Goal: Navigation & Orientation: Find specific page/section

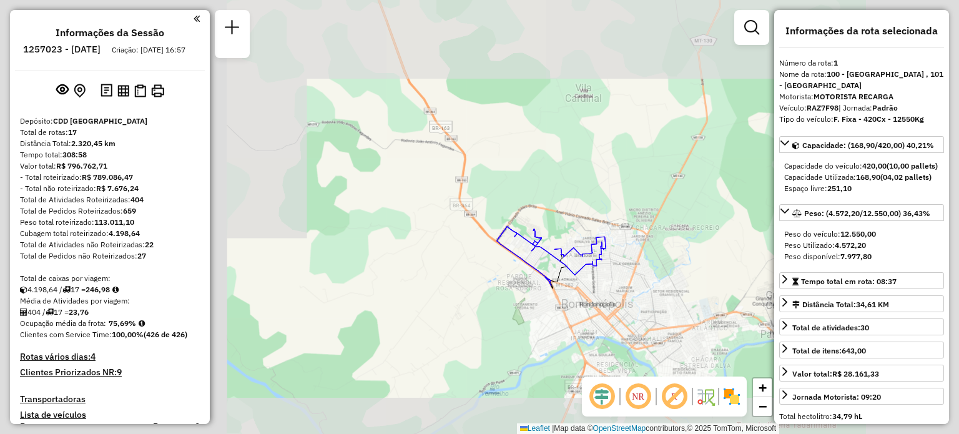
select select "**********"
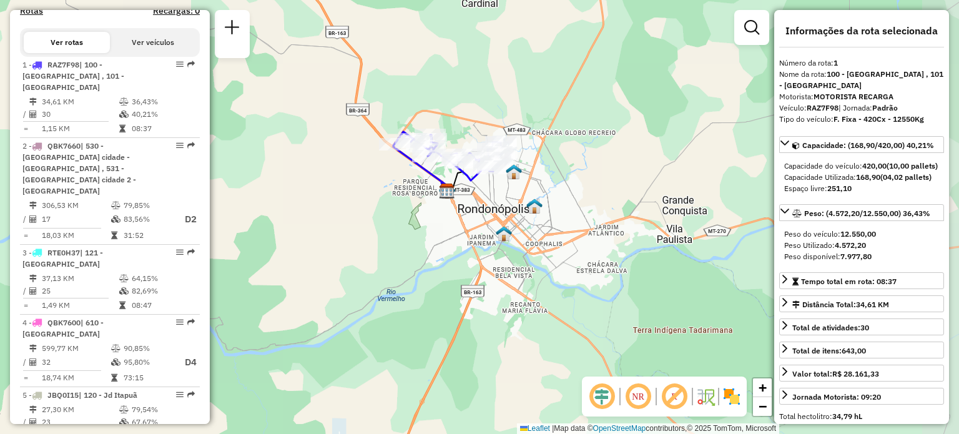
drag, startPoint x: 682, startPoint y: 293, endPoint x: 580, endPoint y: 204, distance: 135.8
click at [580, 204] on div "Janela de atendimento Grade de atendimento Capacidade Transportadoras Veículos …" at bounding box center [479, 217] width 959 height 434
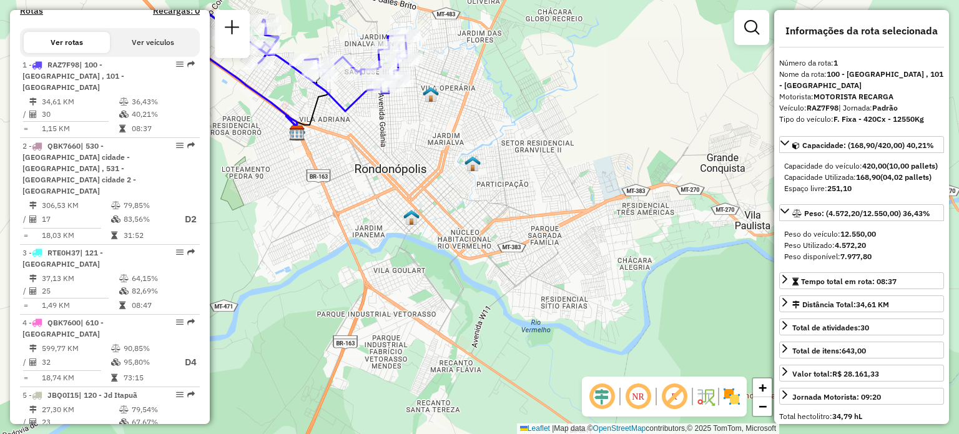
drag, startPoint x: 599, startPoint y: 265, endPoint x: 579, endPoint y: 240, distance: 32.9
click at [579, 240] on div "Janela de atendimento Grade de atendimento Capacidade Transportadoras Veículos …" at bounding box center [479, 217] width 959 height 434
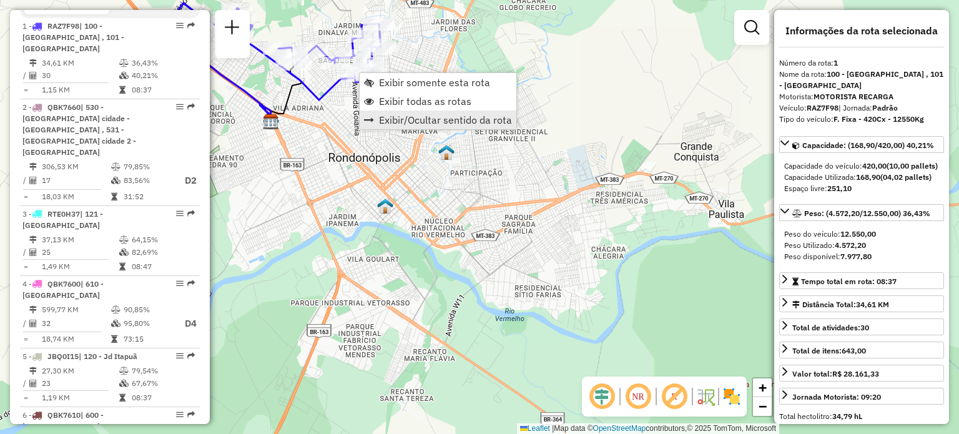
scroll to position [474, 0]
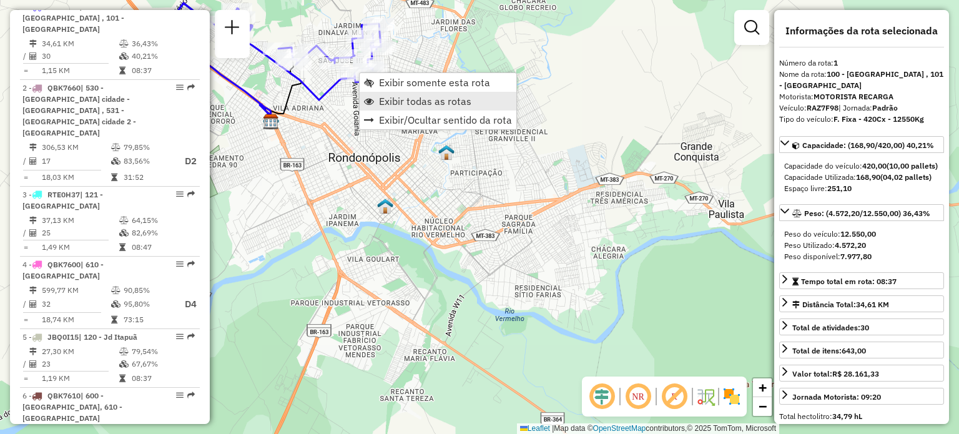
click at [460, 102] on span "Exibir todas as rotas" at bounding box center [425, 101] width 92 height 10
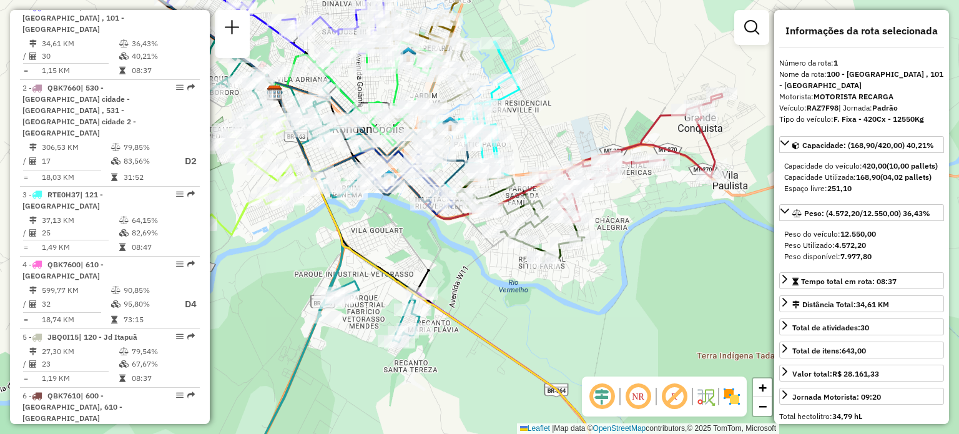
drag, startPoint x: 617, startPoint y: 260, endPoint x: 612, endPoint y: 227, distance: 33.4
click at [621, 230] on div "Janela de atendimento Grade de atendimento Capacidade Transportadoras Veículos …" at bounding box center [479, 217] width 959 height 434
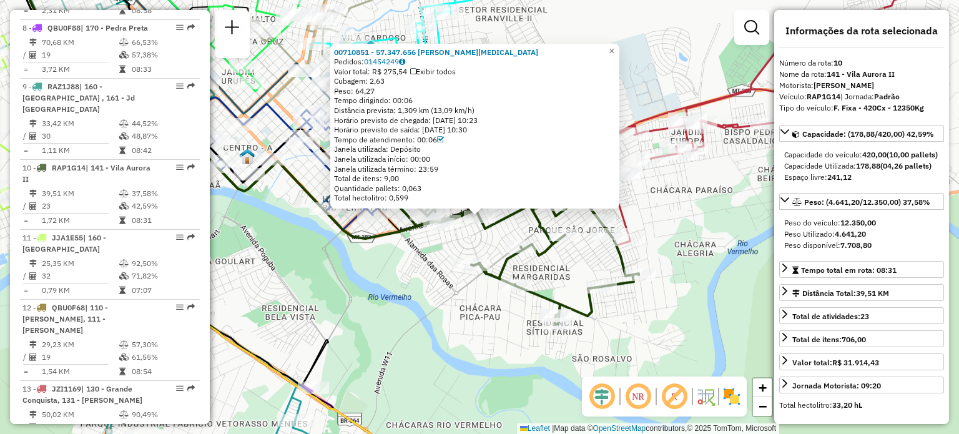
scroll to position [1088, 0]
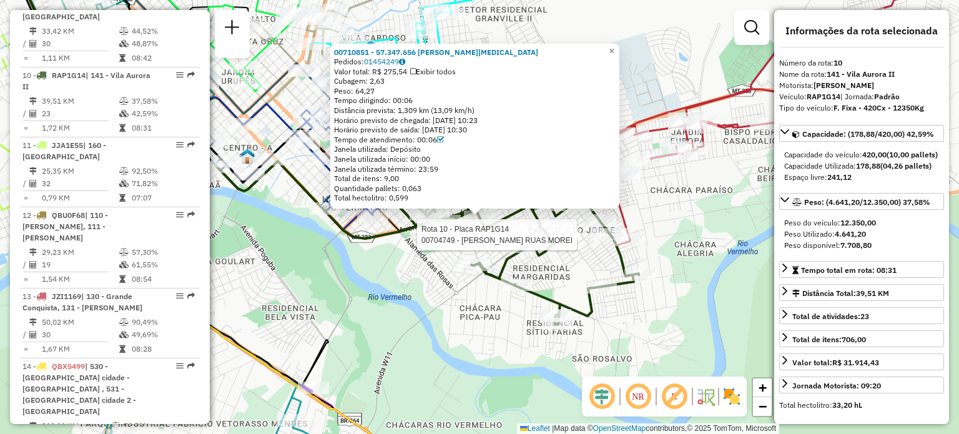
click at [572, 241] on div at bounding box center [564, 234] width 31 height 12
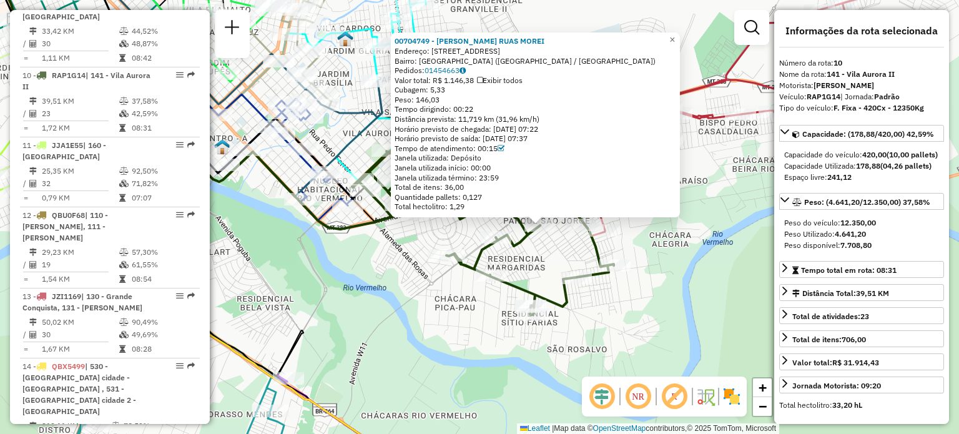
drag, startPoint x: 649, startPoint y: 269, endPoint x: 709, endPoint y: 277, distance: 61.1
click at [709, 277] on div "00704749 - DUMARINHO RUAS MOREI Endereço: R Sao Sebastiao 1131 Bairro: PARQUE S…" at bounding box center [479, 217] width 959 height 434
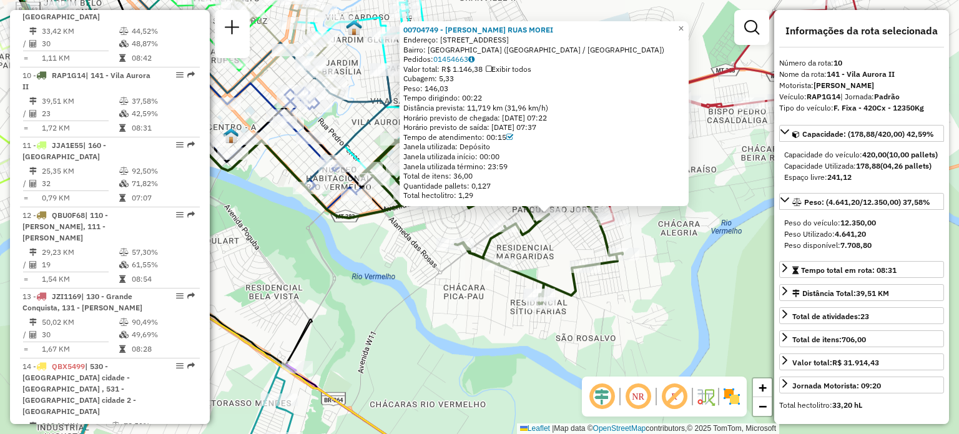
drag, startPoint x: 674, startPoint y: 258, endPoint x: 684, endPoint y: 247, distance: 15.5
click at [684, 247] on div "00704749 - DUMARINHO RUAS MOREI Endereço: R Sao Sebastiao 1131 Bairro: PARQUE S…" at bounding box center [479, 217] width 959 height 434
click at [632, 232] on div "00704749 - DUMARINHO RUAS MOREI Endereço: R Sao Sebastiao 1131 Bairro: PARQUE S…" at bounding box center [479, 217] width 959 height 434
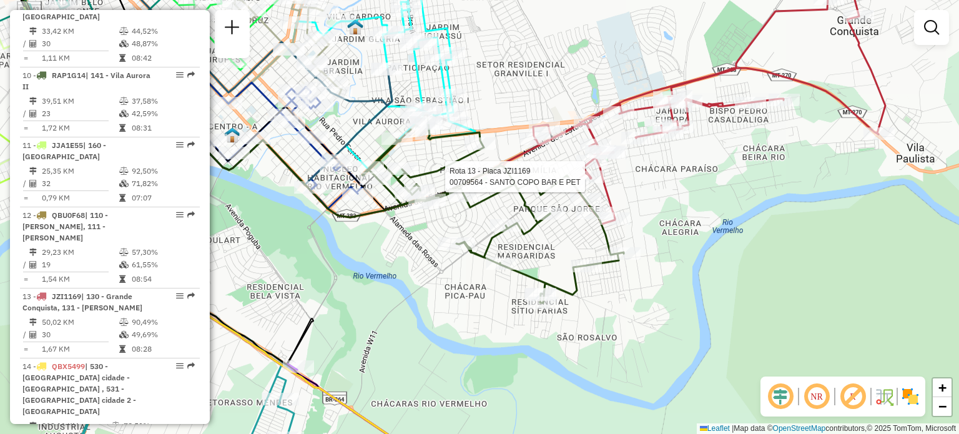
select select "**********"
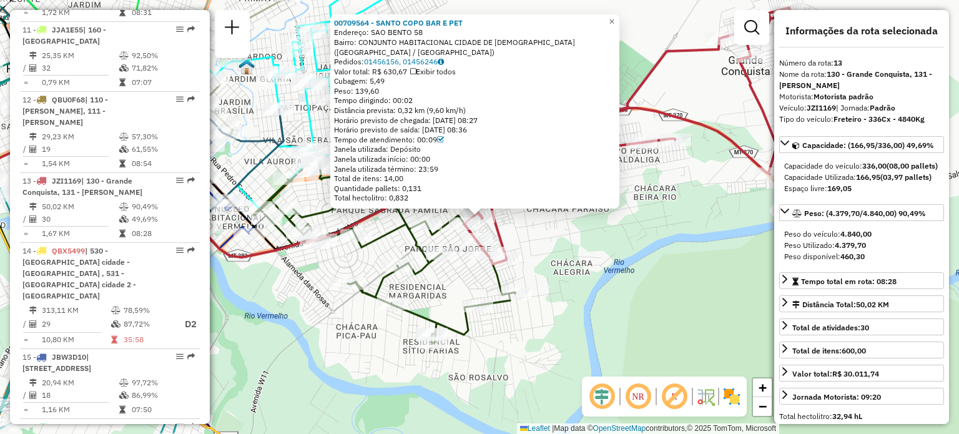
scroll to position [1297, 0]
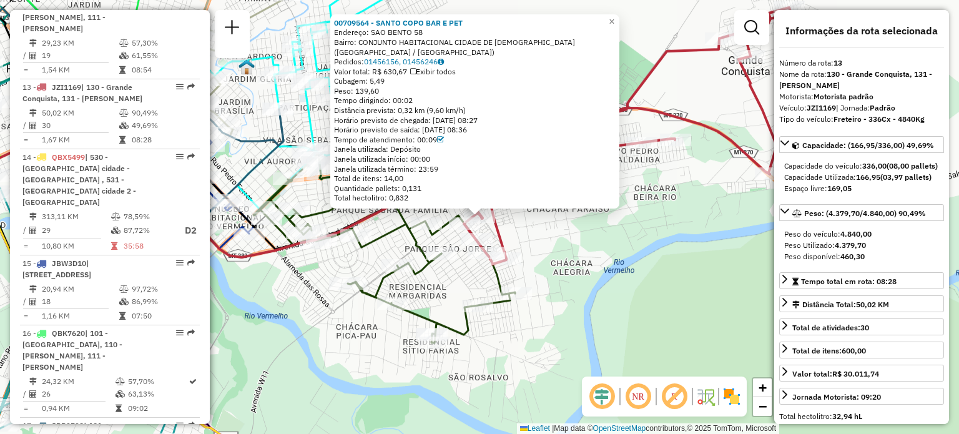
click at [664, 204] on div "00709564 - SANTO COPO BAR E PET Endereço: SAO BENTO 58 Bairro: CONJUNTO HABITAC…" at bounding box center [479, 217] width 959 height 434
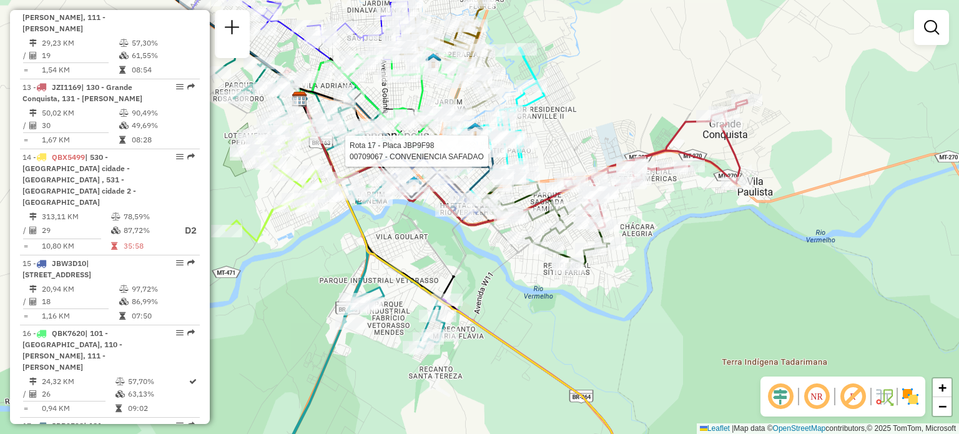
select select "**********"
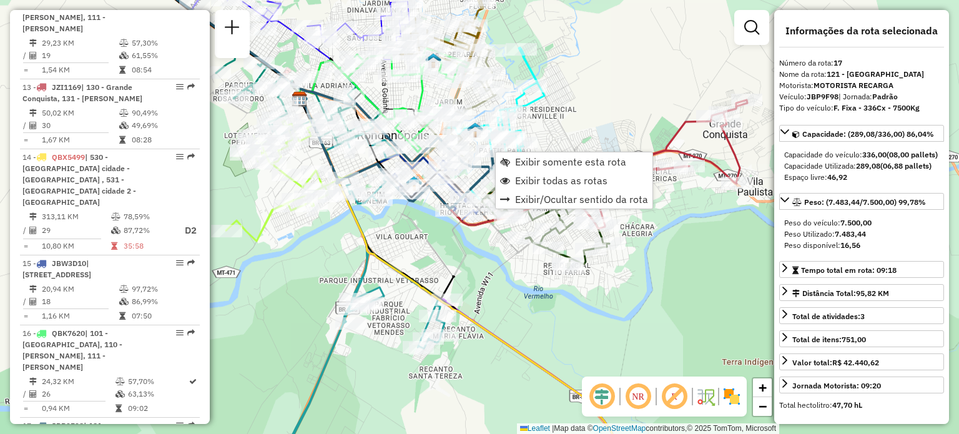
scroll to position [1474, 0]
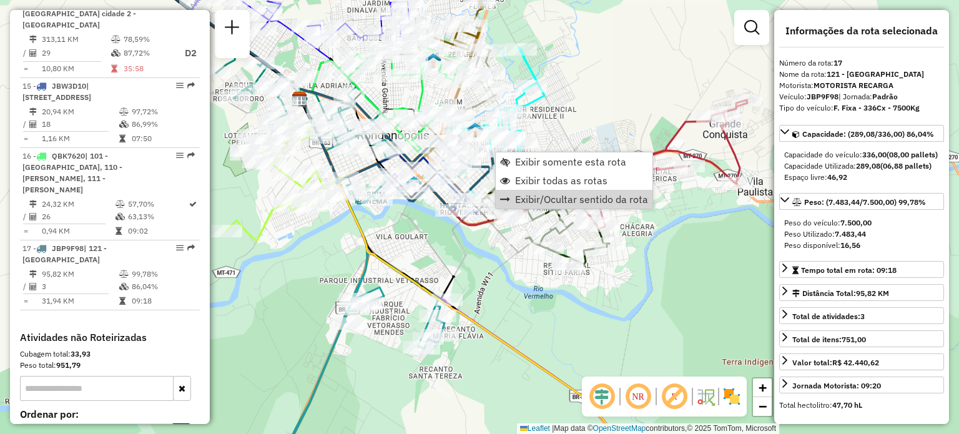
click at [671, 267] on div "Janela de atendimento Grade de atendimento Capacidade Transportadoras Veículos …" at bounding box center [479, 217] width 959 height 434
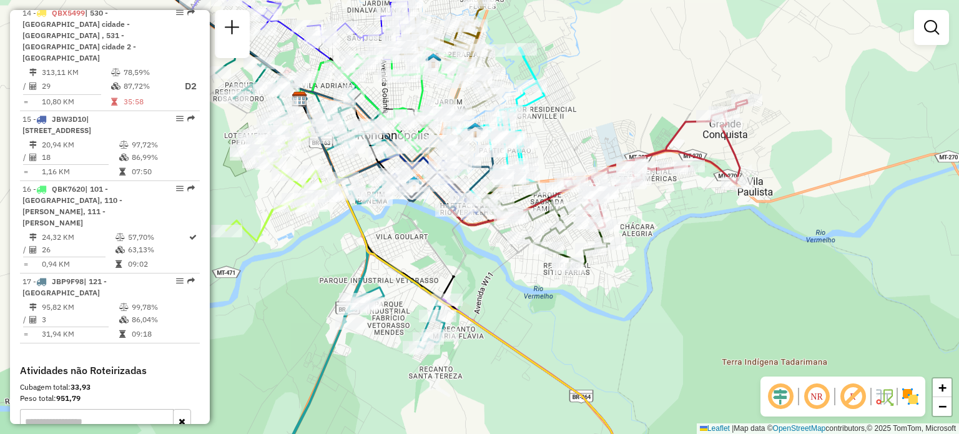
select select "**********"
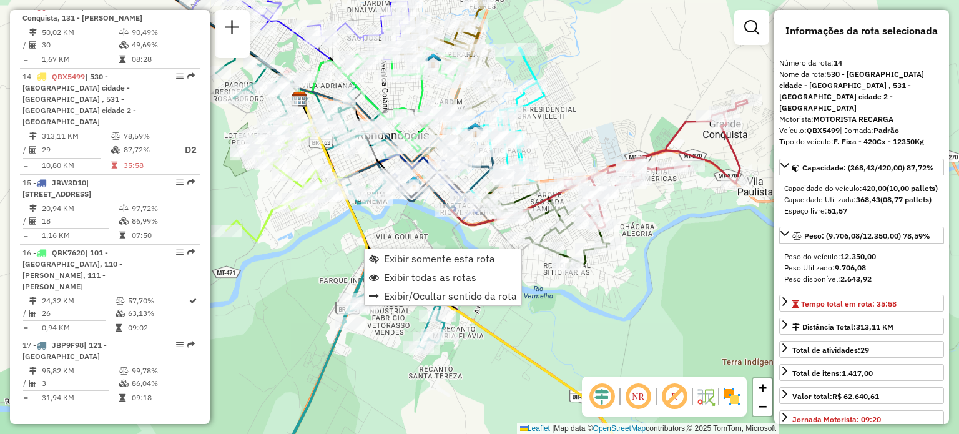
scroll to position [1367, 0]
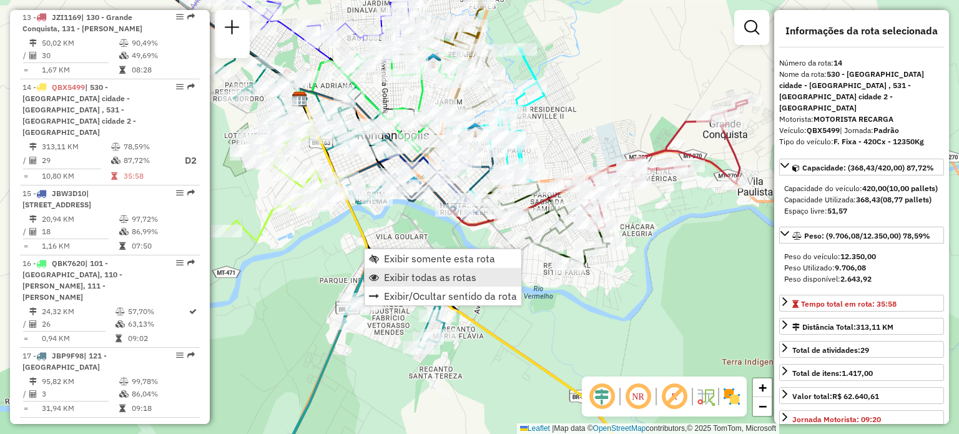
click at [482, 283] on link "Exibir todas as rotas" at bounding box center [443, 277] width 157 height 19
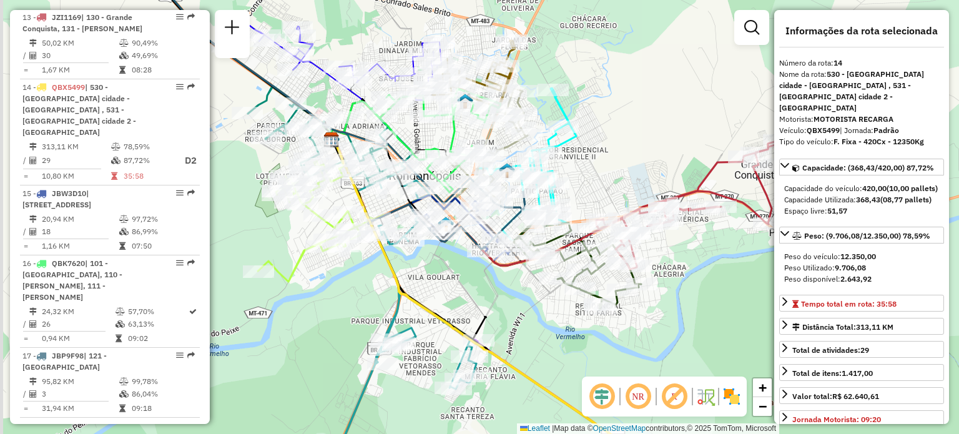
drag, startPoint x: 476, startPoint y: 265, endPoint x: 493, endPoint y: 289, distance: 29.6
click at [504, 295] on div "Janela de atendimento Grade de atendimento Capacidade Transportadoras Veículos …" at bounding box center [479, 217] width 959 height 434
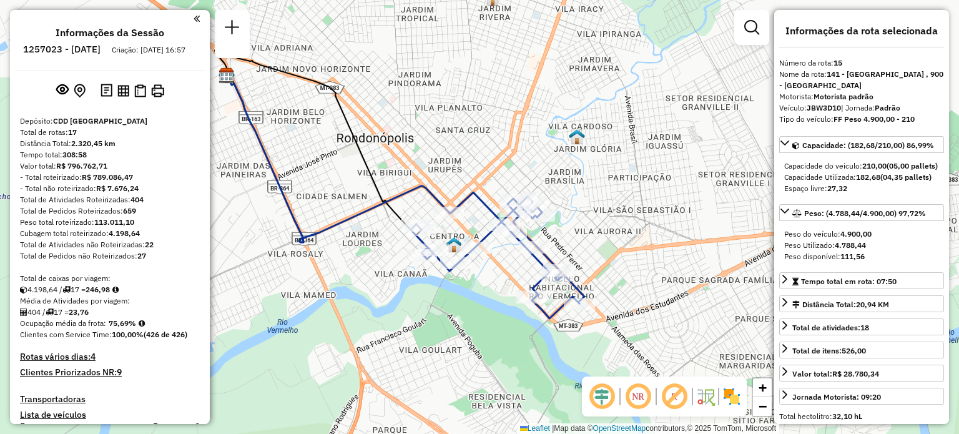
select select "**********"
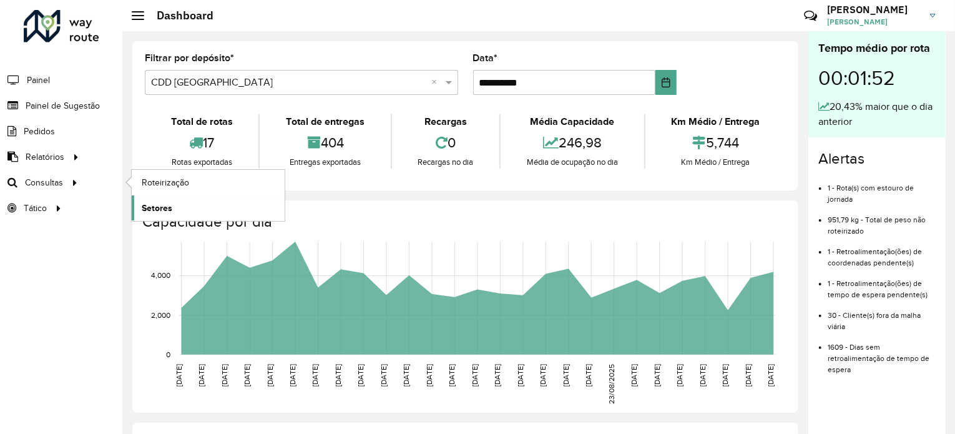
click at [156, 205] on span "Setores" at bounding box center [157, 208] width 31 height 13
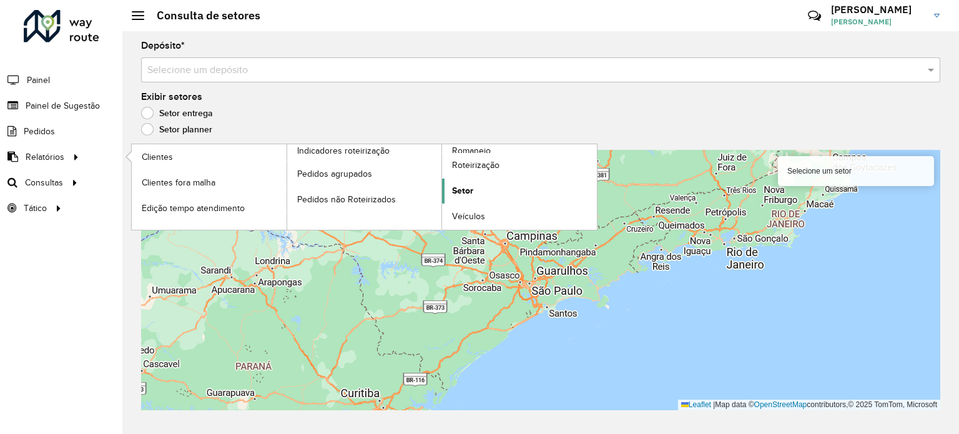
click at [474, 189] on link "Setor" at bounding box center [519, 191] width 155 height 25
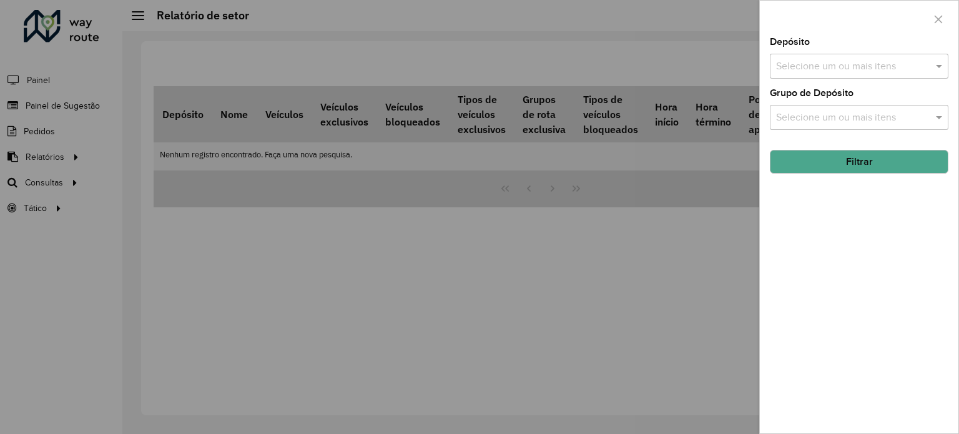
click at [829, 56] on div "Selecione um ou mais itens" at bounding box center [859, 66] width 179 height 25
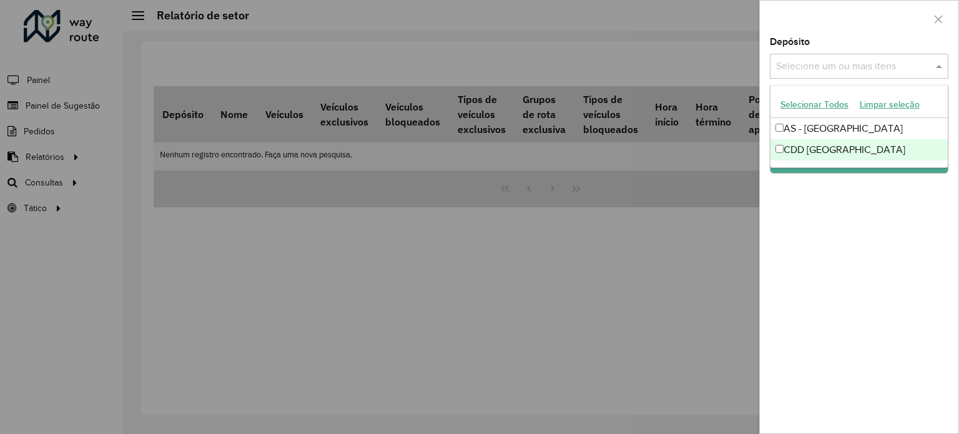
click at [817, 149] on div "CDD [GEOGRAPHIC_DATA]" at bounding box center [858, 149] width 177 height 21
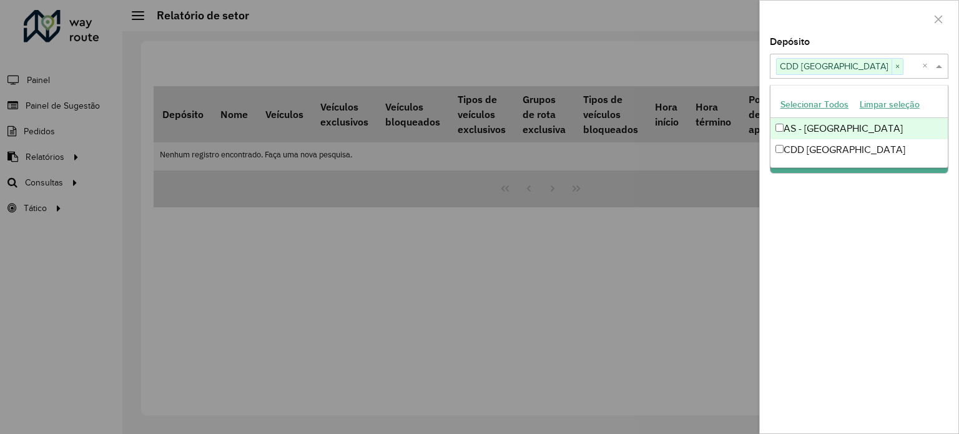
click at [821, 130] on div "AS - RONDONOPOLIS" at bounding box center [858, 128] width 177 height 21
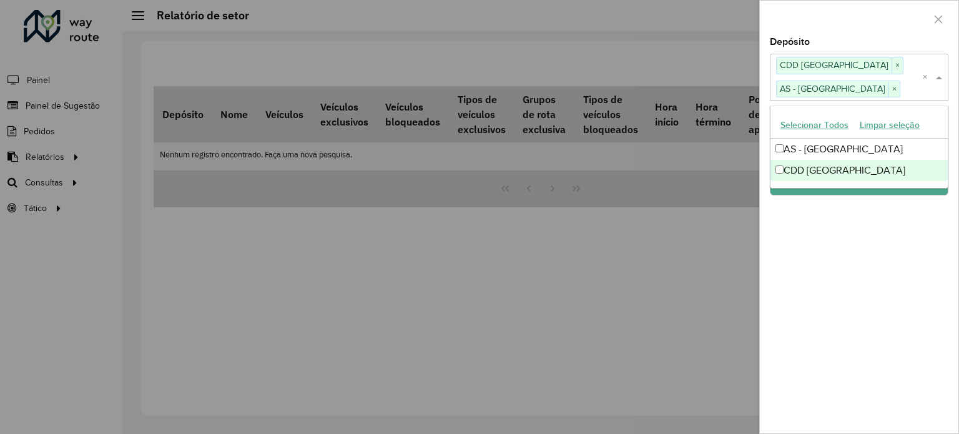
click at [829, 206] on div "Depósito Selecione um ou mais itens CDD Rondonópolis × AS - RONDONOPOLIS × × Gr…" at bounding box center [859, 235] width 199 height 396
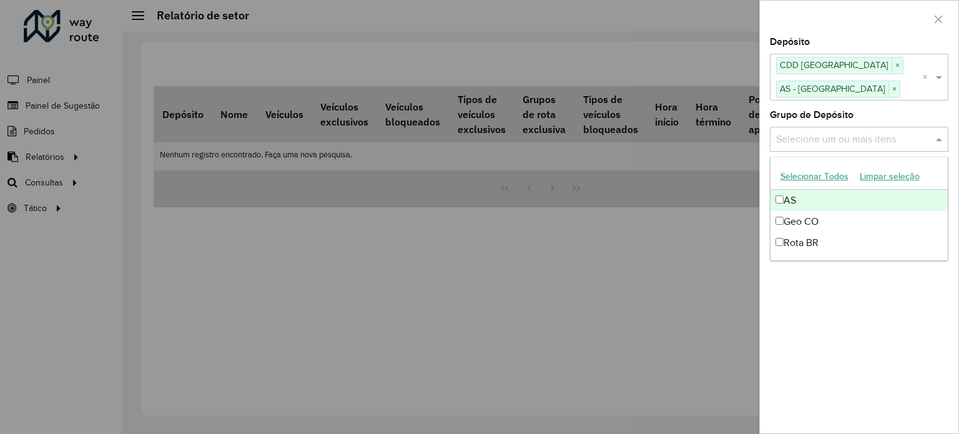
click at [852, 139] on input "text" at bounding box center [853, 139] width 160 height 15
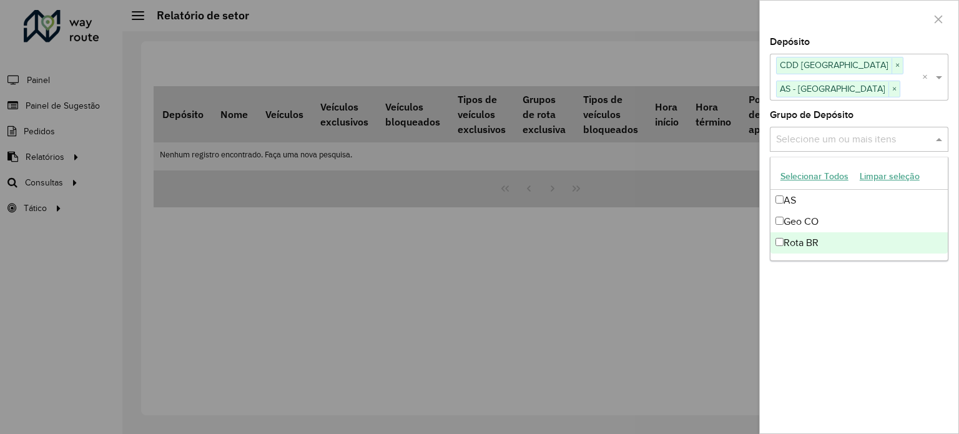
drag, startPoint x: 804, startPoint y: 240, endPoint x: 804, endPoint y: 220, distance: 20.0
click at [804, 240] on div "Rota BR" at bounding box center [858, 242] width 177 height 21
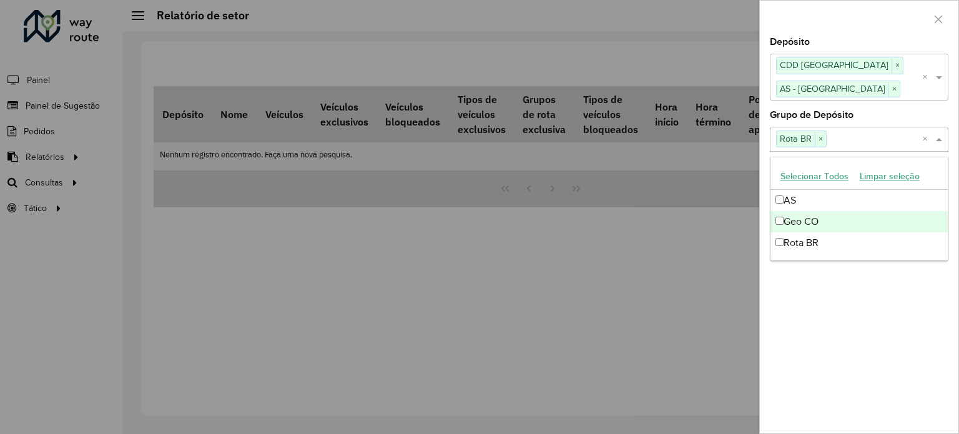
click at [804, 220] on div "Geo CO" at bounding box center [858, 221] width 177 height 21
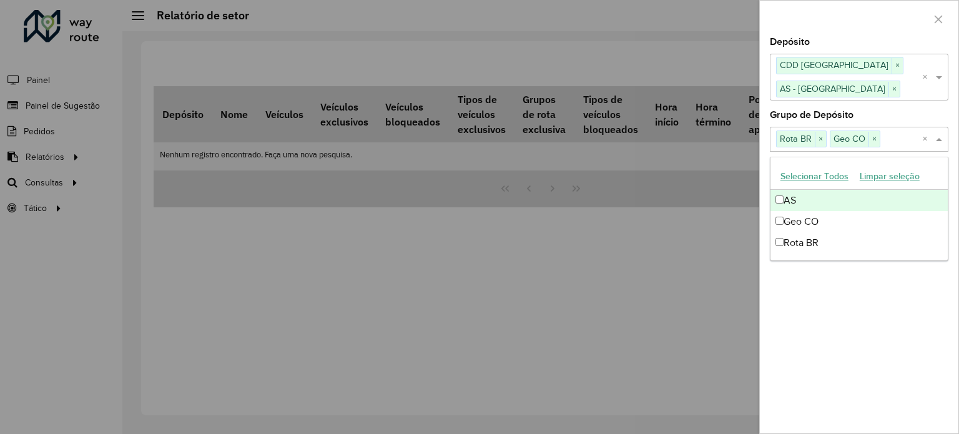
click at [798, 200] on div "AS" at bounding box center [858, 200] width 177 height 21
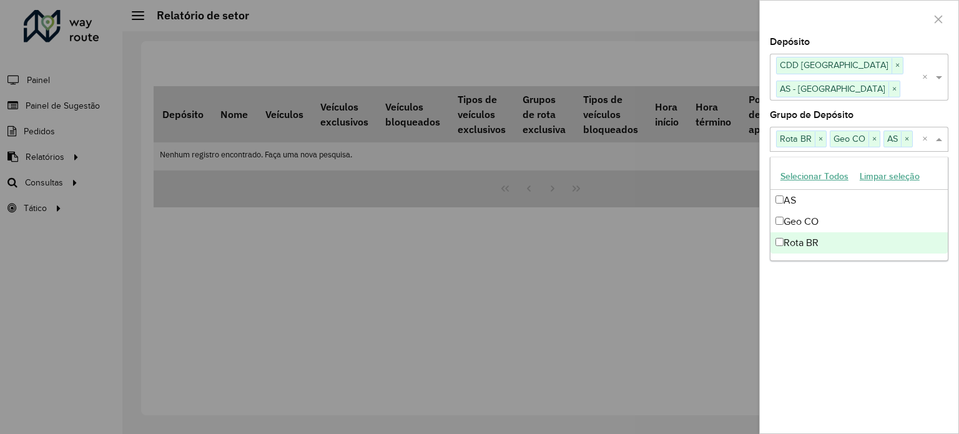
click at [843, 263] on div "Depósito Selecione um ou mais itens CDD Rondonópolis × AS - RONDONOPOLIS × × Gr…" at bounding box center [859, 235] width 199 height 396
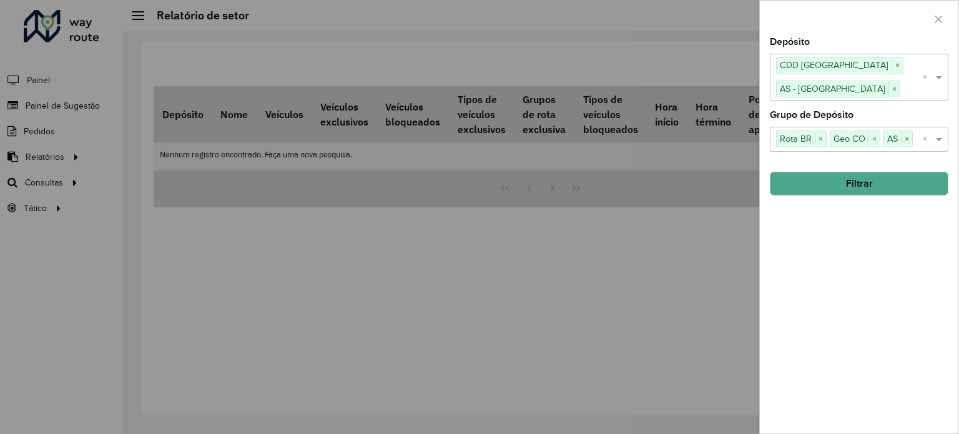
click at [868, 181] on button "Filtrar" at bounding box center [859, 184] width 179 height 24
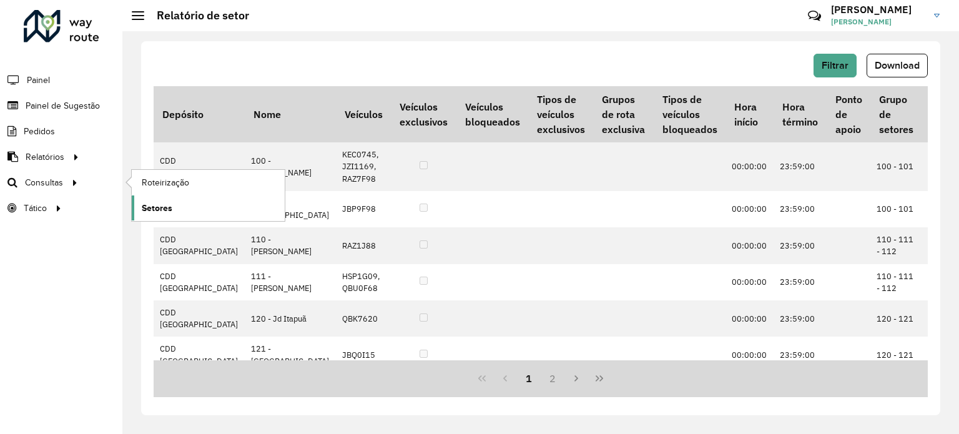
click at [163, 209] on span "Setores" at bounding box center [157, 208] width 31 height 13
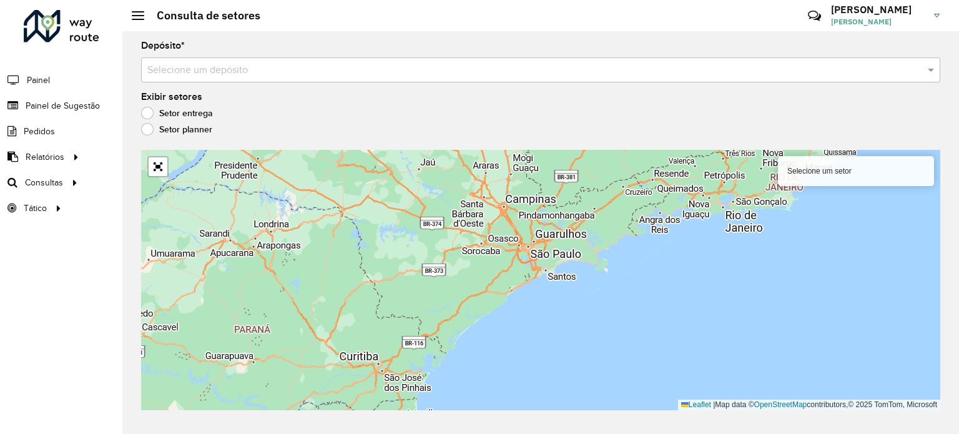
click at [252, 66] on input "text" at bounding box center [528, 70] width 762 height 15
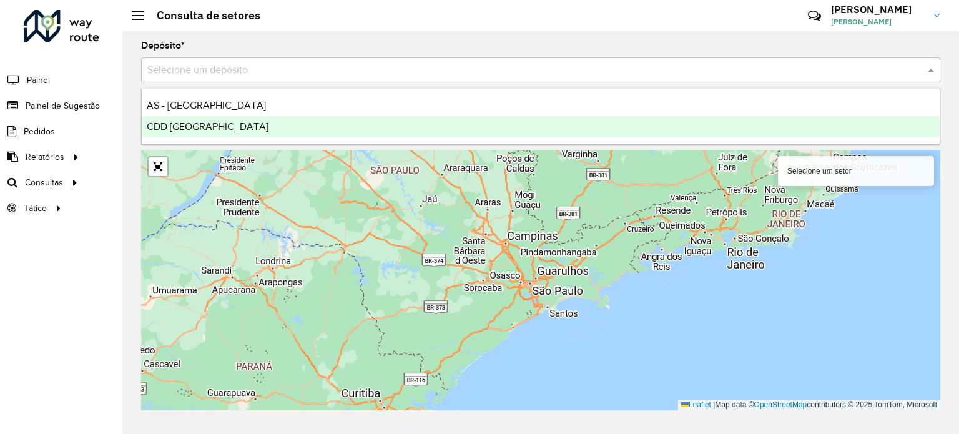
click at [232, 127] on div "CDD [GEOGRAPHIC_DATA]" at bounding box center [541, 126] width 798 height 21
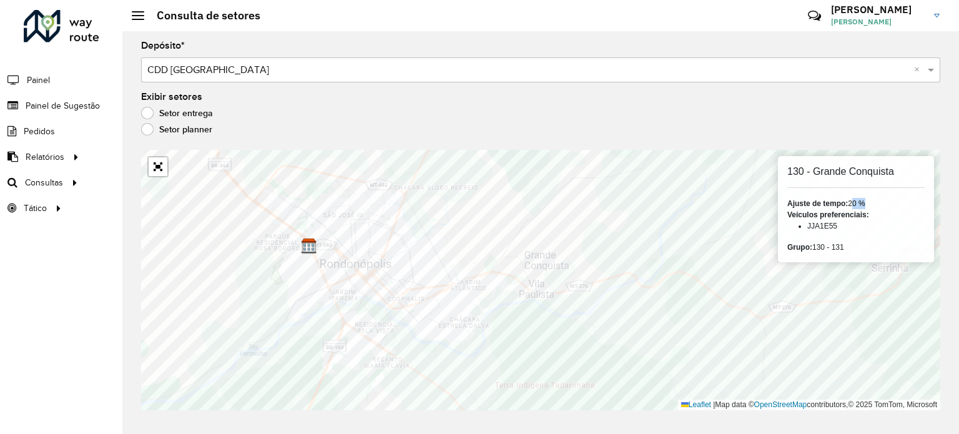
drag, startPoint x: 851, startPoint y: 202, endPoint x: 863, endPoint y: 202, distance: 11.9
click at [863, 202] on div "Ajuste de tempo: 20 %" at bounding box center [855, 203] width 137 height 11
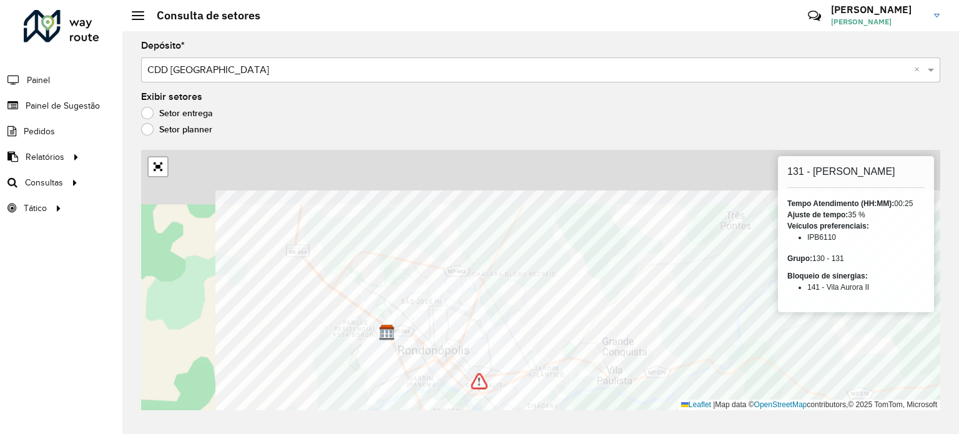
click at [830, 307] on div "620 - São José do Povo 131 - Juscelino Farias Tempo Atendimento (HH:MM): 00:25 …" at bounding box center [540, 280] width 799 height 260
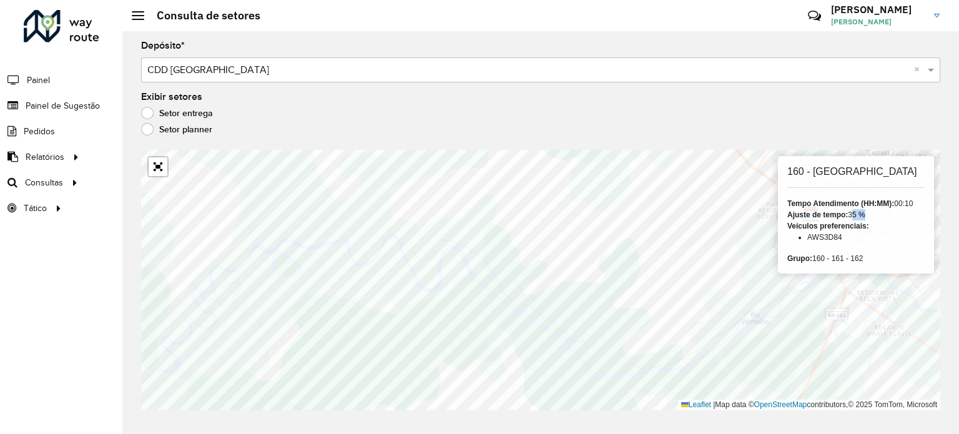
click at [859, 216] on div "Ajuste de tempo: 35 %" at bounding box center [855, 214] width 137 height 11
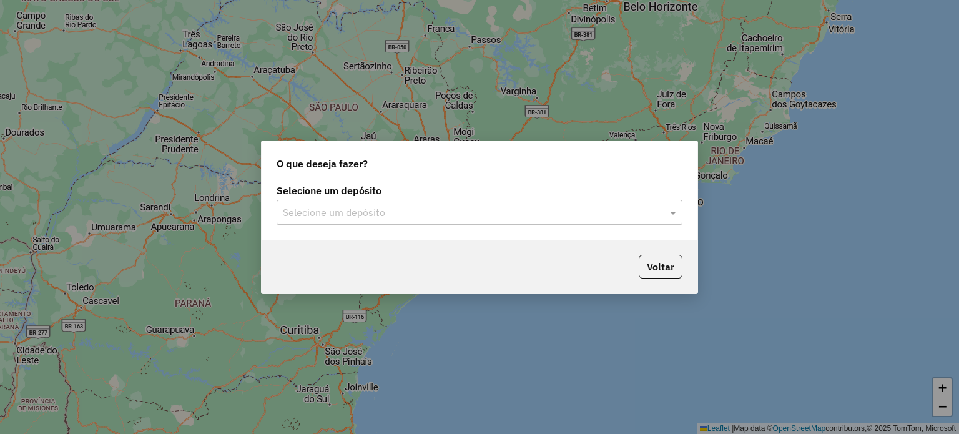
click at [402, 212] on input "text" at bounding box center [467, 212] width 368 height 15
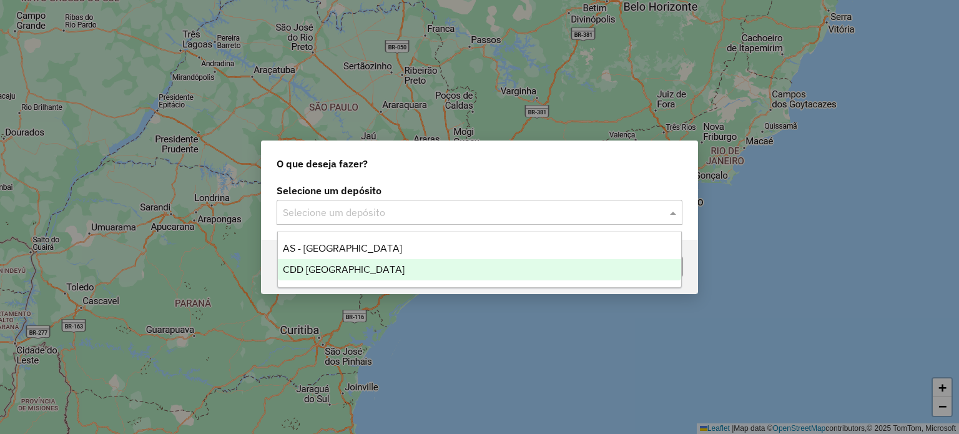
click at [347, 263] on div "CDD [GEOGRAPHIC_DATA]" at bounding box center [480, 269] width 404 height 21
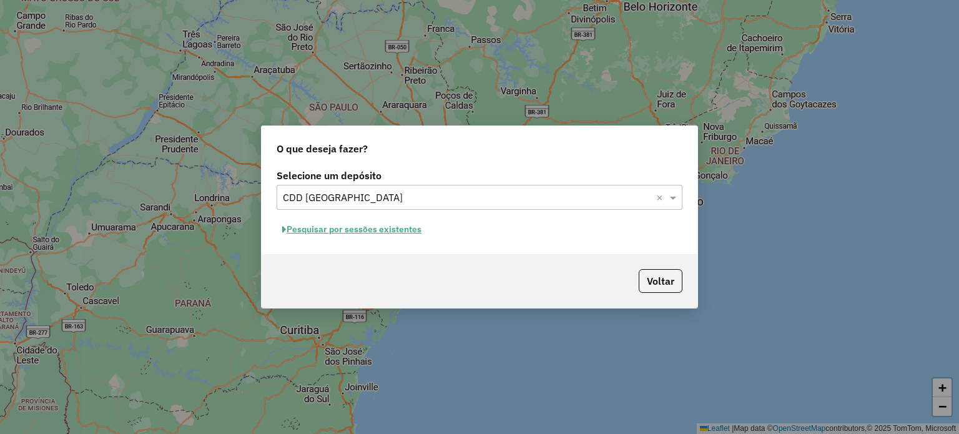
click at [408, 229] on button "Pesquisar por sessões existentes" at bounding box center [352, 229] width 150 height 19
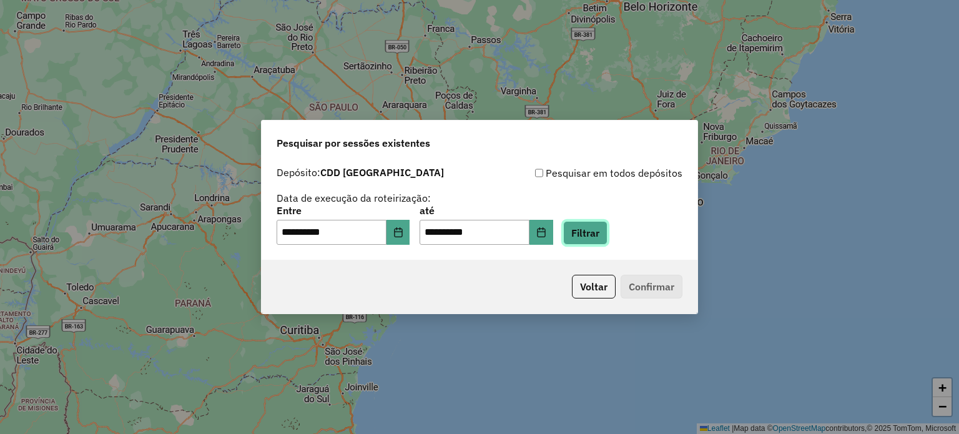
click at [591, 237] on button "Filtrar" at bounding box center [585, 233] width 44 height 24
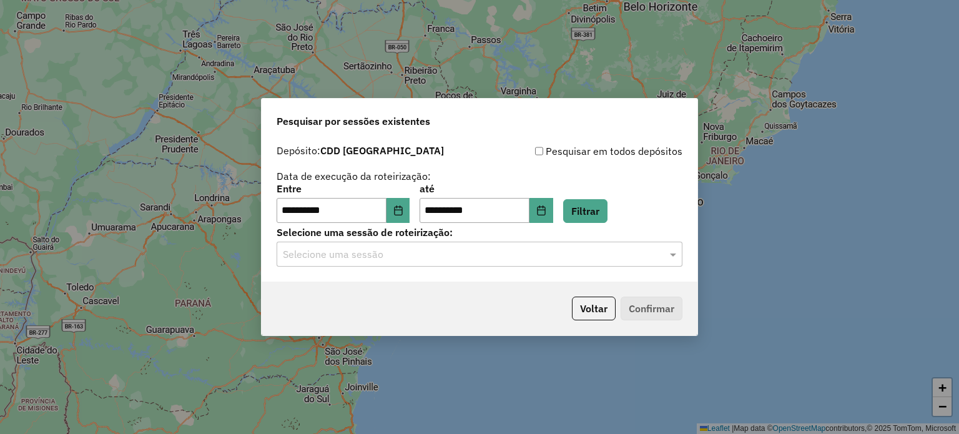
click at [598, 262] on input "text" at bounding box center [467, 254] width 368 height 15
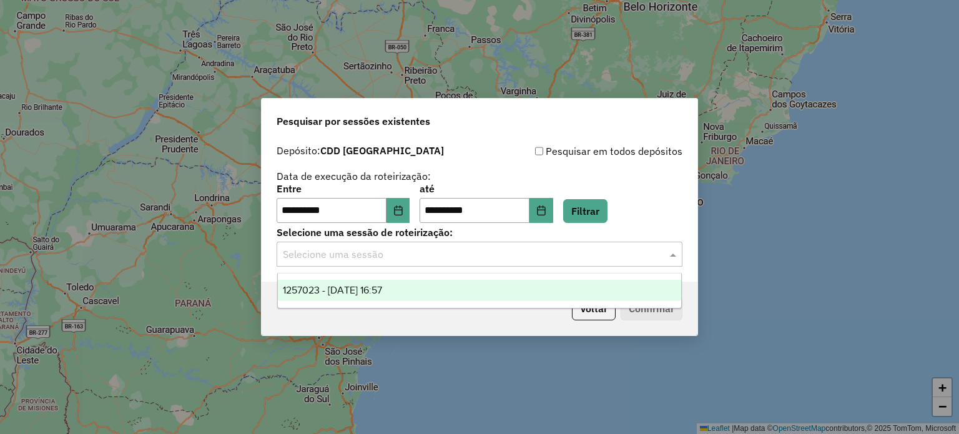
click at [422, 289] on div "1257023 - 01/09/2025 16:57" at bounding box center [480, 290] width 404 height 21
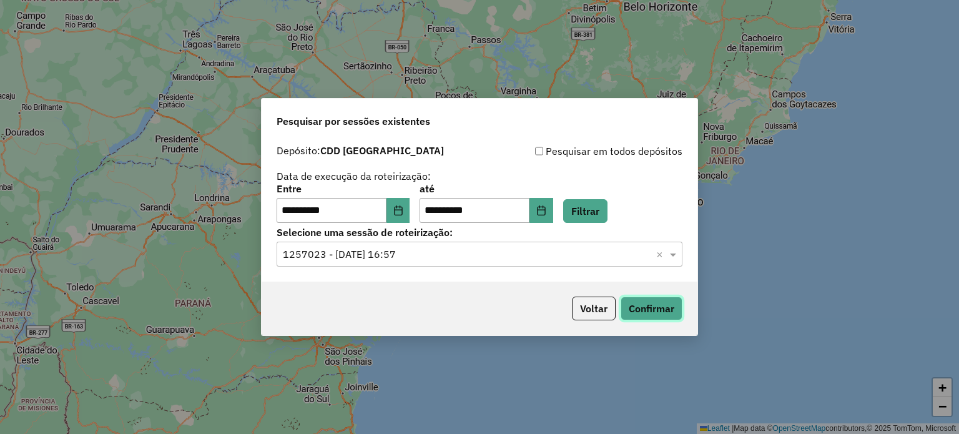
click at [665, 308] on button "Confirmar" at bounding box center [651, 309] width 62 height 24
click at [640, 307] on button "Confirmar" at bounding box center [651, 309] width 62 height 24
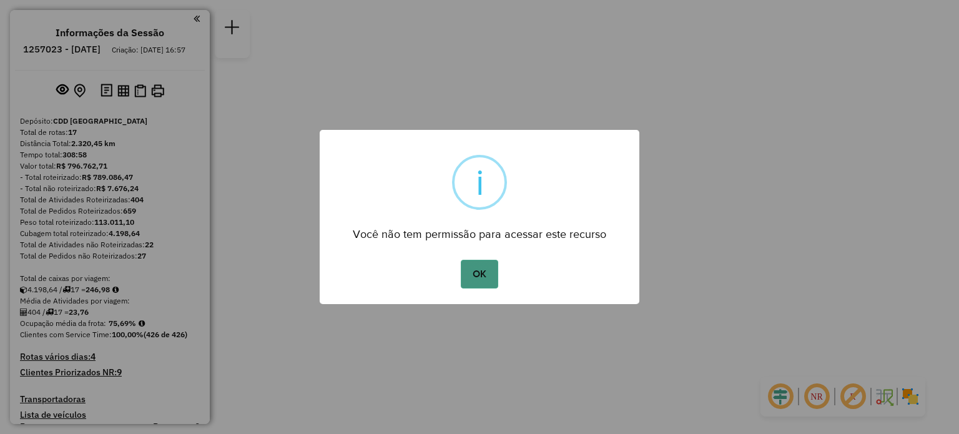
click at [476, 282] on button "OK" at bounding box center [479, 274] width 37 height 29
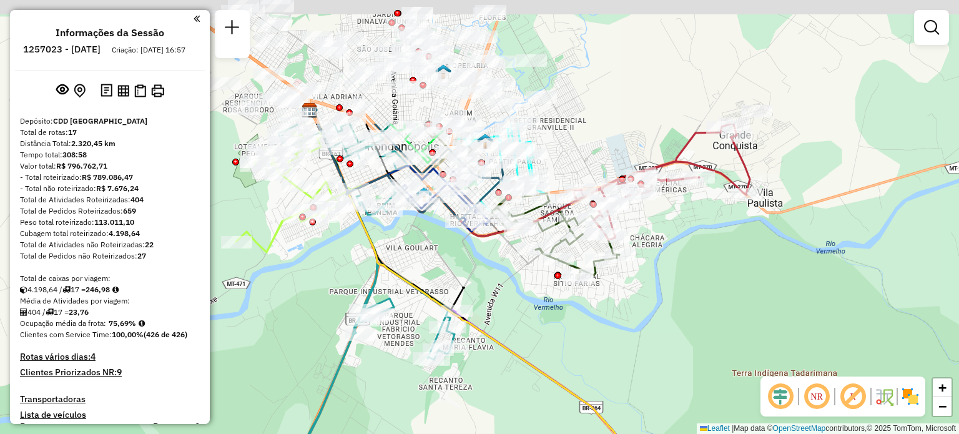
drag, startPoint x: 496, startPoint y: 180, endPoint x: 541, endPoint y: 341, distance: 168.0
click at [552, 347] on div "Janela de atendimento Grade de atendimento Capacidade Transportadoras Veículos …" at bounding box center [479, 217] width 959 height 434
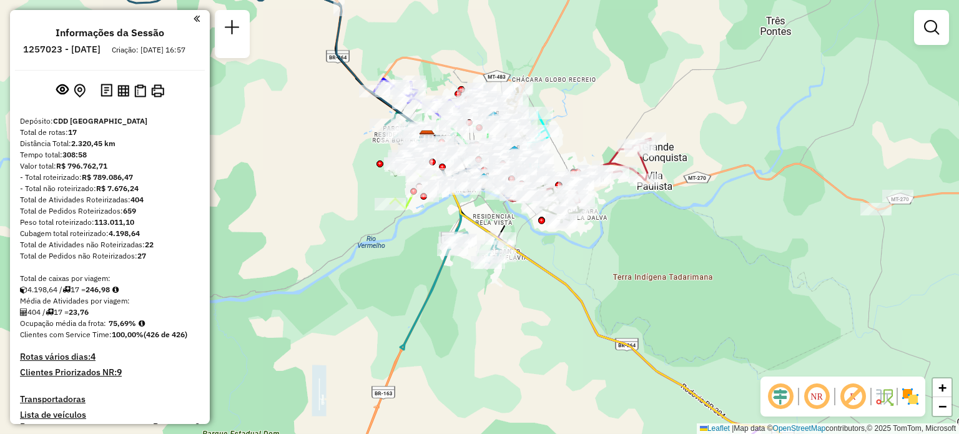
click at [194, 22] on em at bounding box center [197, 18] width 6 height 11
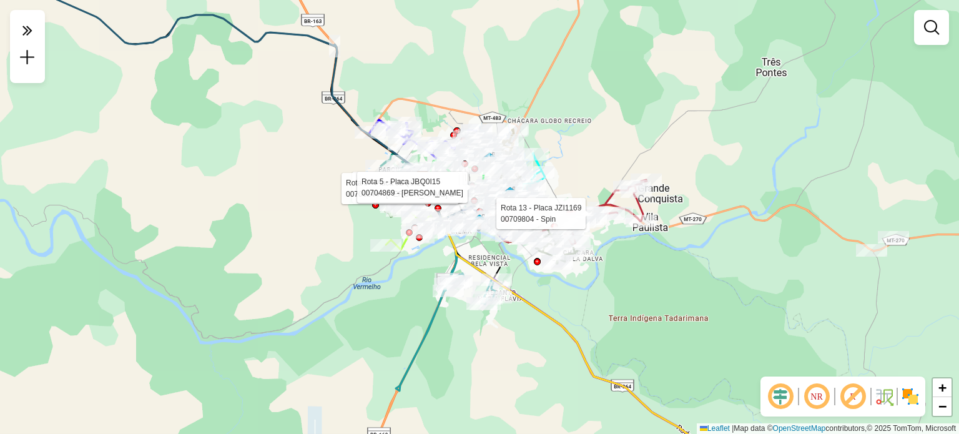
select select "**********"
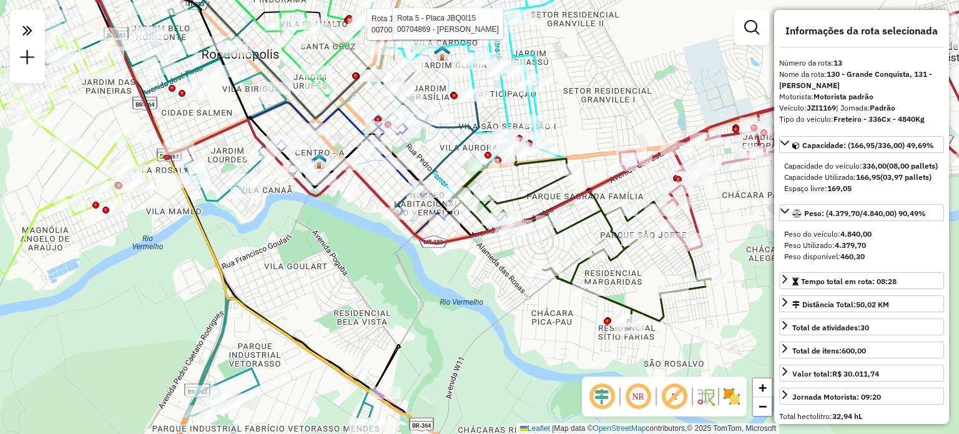
drag, startPoint x: 652, startPoint y: 288, endPoint x: 616, endPoint y: 220, distance: 77.6
click at [624, 224] on div "Rota 16 - Placa QBK7620 00700175 - JOSE DIONISIO DE CAM Rota 5 - Placa JBQ0I15 …" at bounding box center [479, 217] width 959 height 434
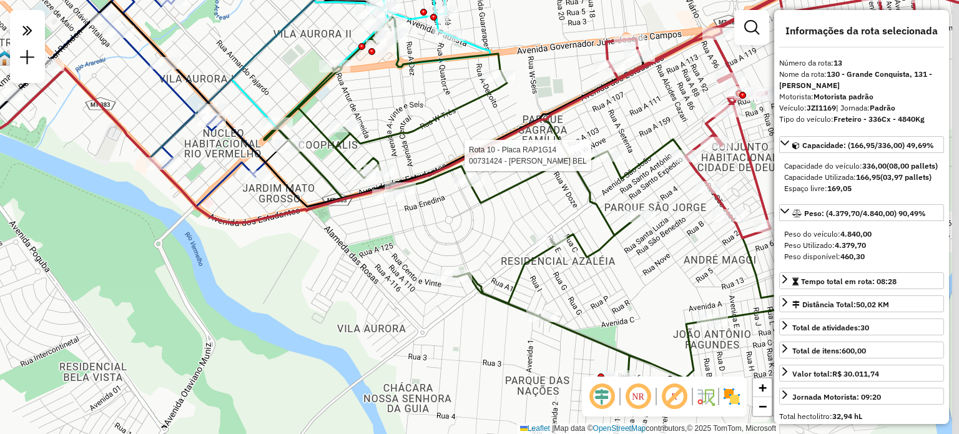
drag, startPoint x: 597, startPoint y: 276, endPoint x: 482, endPoint y: 220, distance: 127.9
click at [482, 220] on div "Rota 16 - Placa QBK7620 00700175 - JOSE DIONISIO DE CAM Rota 5 - Placa JBQ0I15 …" at bounding box center [479, 217] width 959 height 434
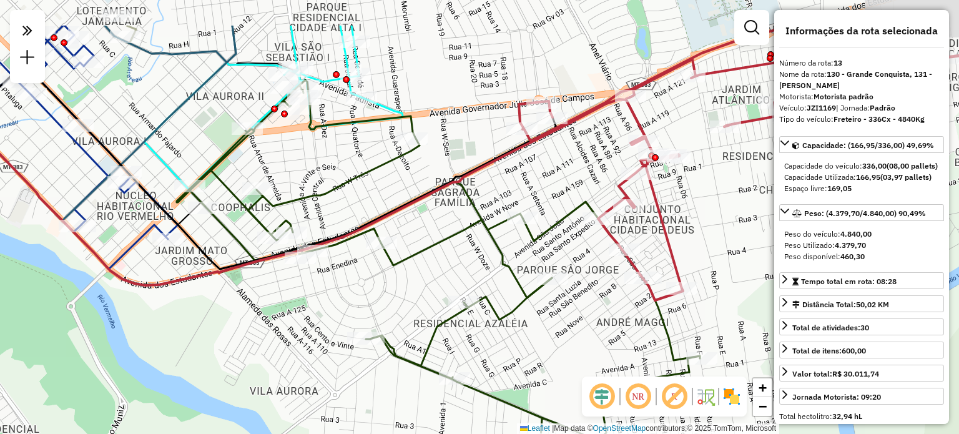
drag, startPoint x: 634, startPoint y: 120, endPoint x: 566, endPoint y: 190, distance: 97.6
click at [566, 190] on div "Rota 16 - Placa QBK7620 00700175 - JOSE DIONISIO DE CAM Rota 5 - Placa JBQ0I15 …" at bounding box center [479, 217] width 959 height 434
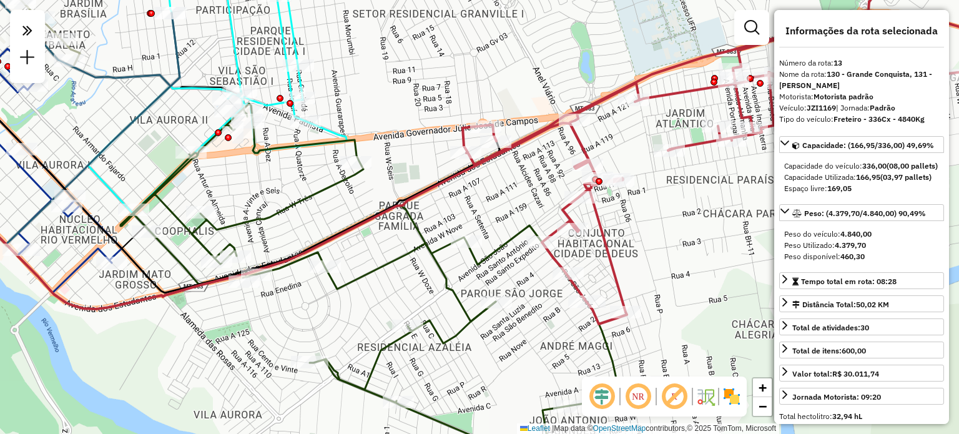
drag, startPoint x: 531, startPoint y: 187, endPoint x: 522, endPoint y: 197, distance: 12.9
click at [524, 194] on div "Rota 16 - Placa QBK7620 00700175 - JOSE DIONISIO DE CAM Rota 5 - Placa JBQ0I15 …" at bounding box center [479, 217] width 959 height 434
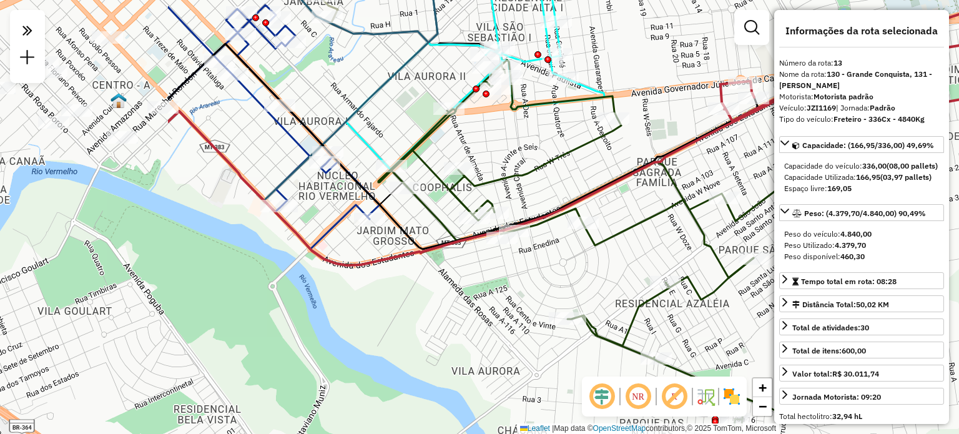
drag, startPoint x: 385, startPoint y: 213, endPoint x: 600, endPoint y: 175, distance: 218.6
click at [600, 175] on div "Rota 16 - Placa QBK7620 00700175 - JOSE DIONISIO DE CAM Rota 5 - Placa JBQ0I15 …" at bounding box center [479, 217] width 959 height 434
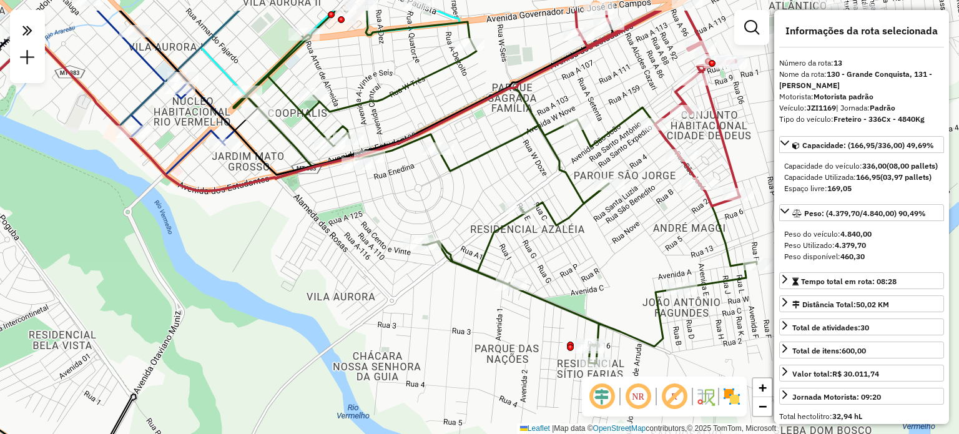
drag, startPoint x: 604, startPoint y: 205, endPoint x: 617, endPoint y: 266, distance: 62.6
click at [617, 266] on div "Rota 16 - Placa QBK7620 00700175 - JOSE DIONISIO DE CAM Rota 5 - Placa JBQ0I15 …" at bounding box center [479, 217] width 959 height 434
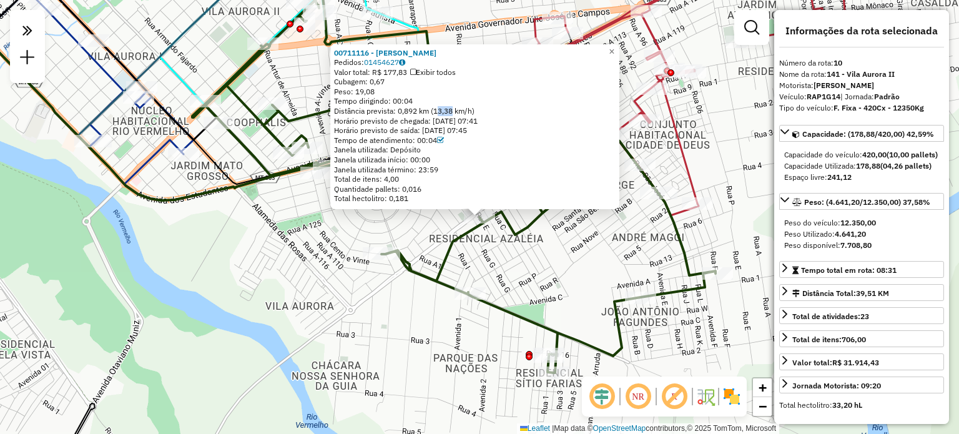
drag, startPoint x: 439, startPoint y: 109, endPoint x: 455, endPoint y: 110, distance: 16.2
click at [455, 110] on div "Distância prevista: 0,892 km (13,38 km/h)" at bounding box center [475, 111] width 282 height 10
drag, startPoint x: 401, startPoint y: 110, endPoint x: 433, endPoint y: 110, distance: 32.5
click at [433, 110] on div "Distância prevista: 0,892 km (13,38 km/h)" at bounding box center [475, 111] width 282 height 10
drag, startPoint x: 439, startPoint y: 112, endPoint x: 457, endPoint y: 109, distance: 17.7
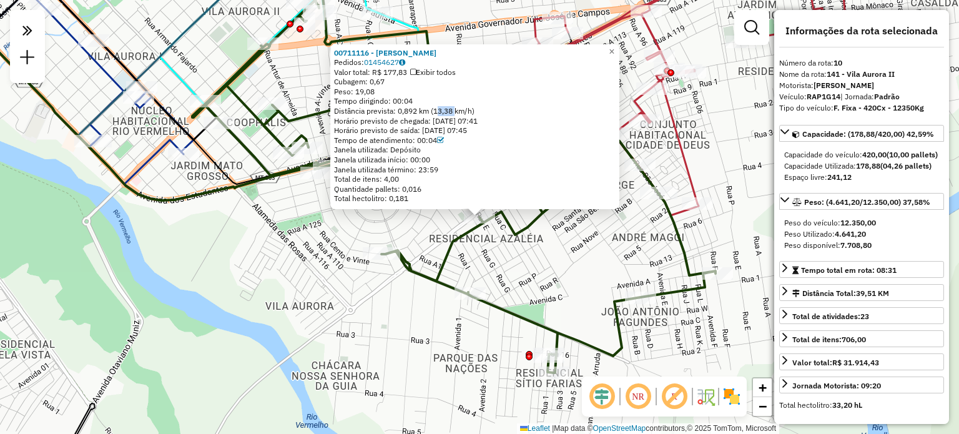
click at [457, 109] on div "Distância prevista: 0,892 km (13,38 km/h)" at bounding box center [475, 111] width 282 height 10
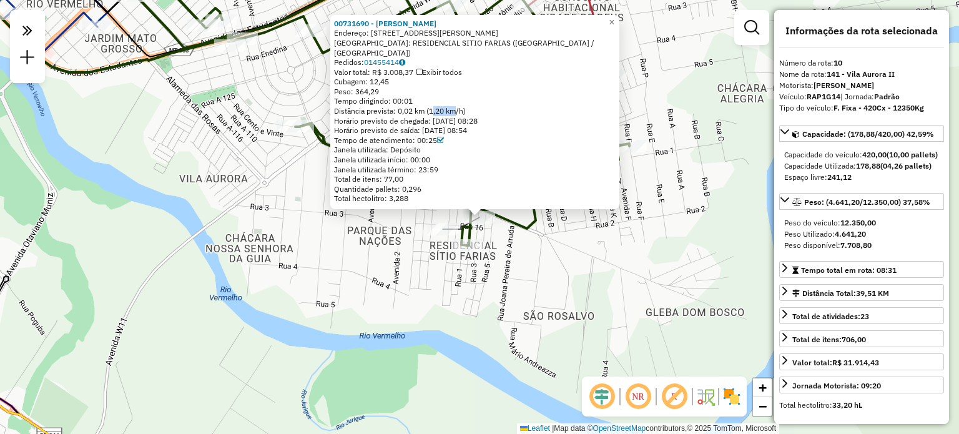
drag, startPoint x: 435, startPoint y: 109, endPoint x: 456, endPoint y: 109, distance: 21.2
click at [456, 109] on div "Distância prevista: 0,02 km (1,20 km/h)" at bounding box center [475, 111] width 282 height 10
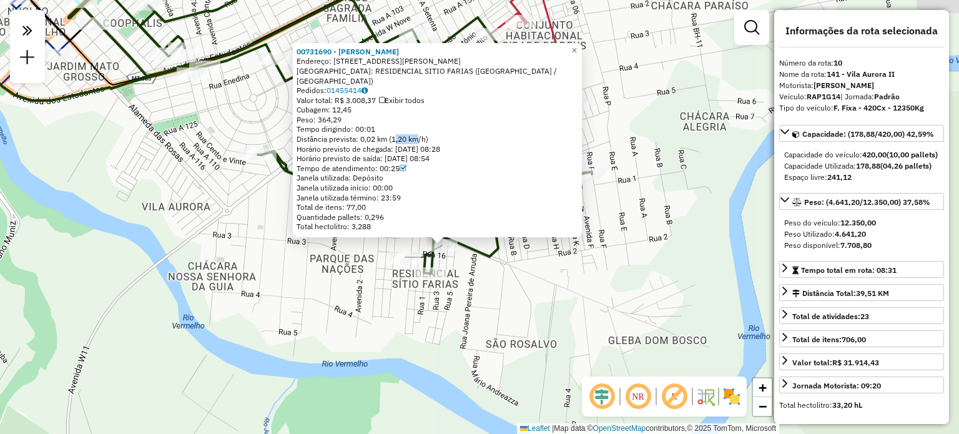
drag, startPoint x: 681, startPoint y: 273, endPoint x: 667, endPoint y: 302, distance: 31.5
click at [667, 302] on div "00731690 - MEYSON HENRIQUE ARAU Endereço: R RUA FIDELCINO NUNES DE ARAUJO 206 B…" at bounding box center [479, 217] width 959 height 434
click at [577, 54] on span "×" at bounding box center [574, 50] width 6 height 11
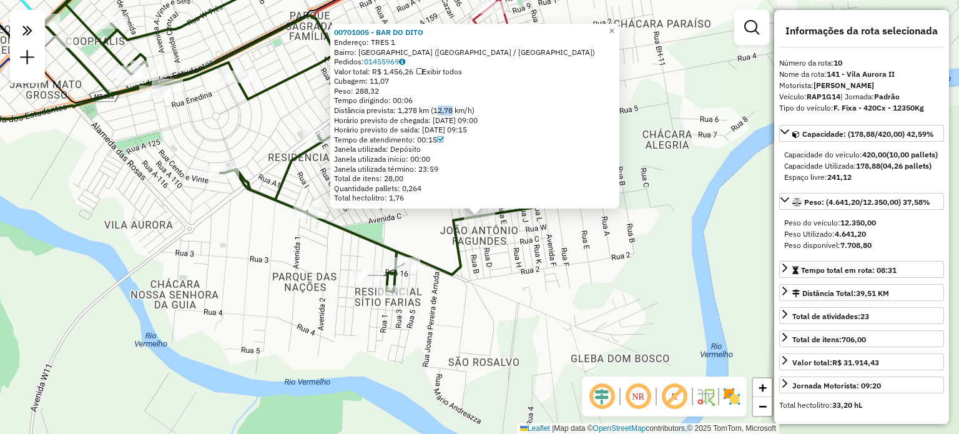
click at [455, 110] on div "Distância prevista: 1,278 km (12,78 km/h)" at bounding box center [475, 110] width 282 height 10
click at [644, 146] on div "00701005 - BAR DO DITO Endereço: TRES 1 Bairro: VILA PAULISTA (RONDONOPOLIS / M…" at bounding box center [479, 217] width 959 height 434
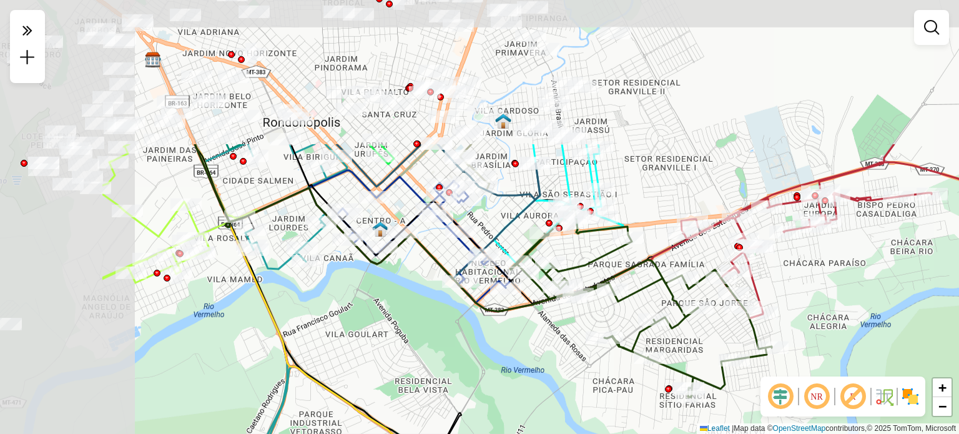
drag, startPoint x: 514, startPoint y: 128, endPoint x: 701, endPoint y: 297, distance: 251.9
click at [701, 297] on icon at bounding box center [641, 302] width 262 height 189
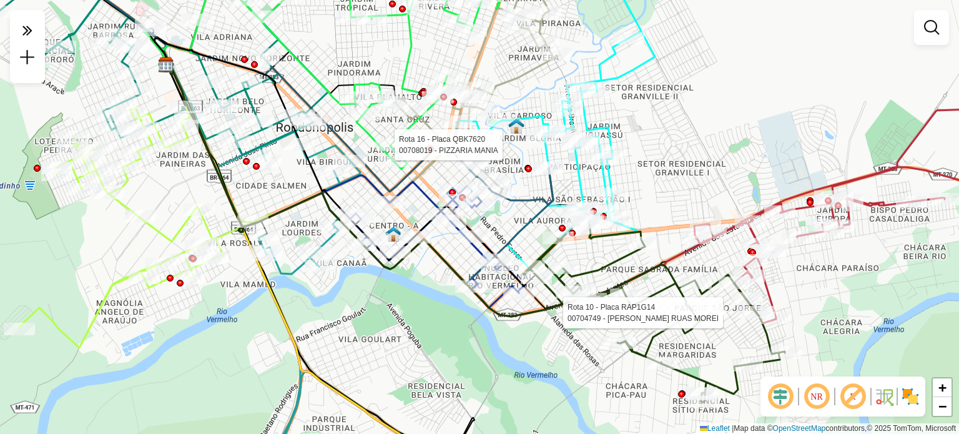
select select "**********"
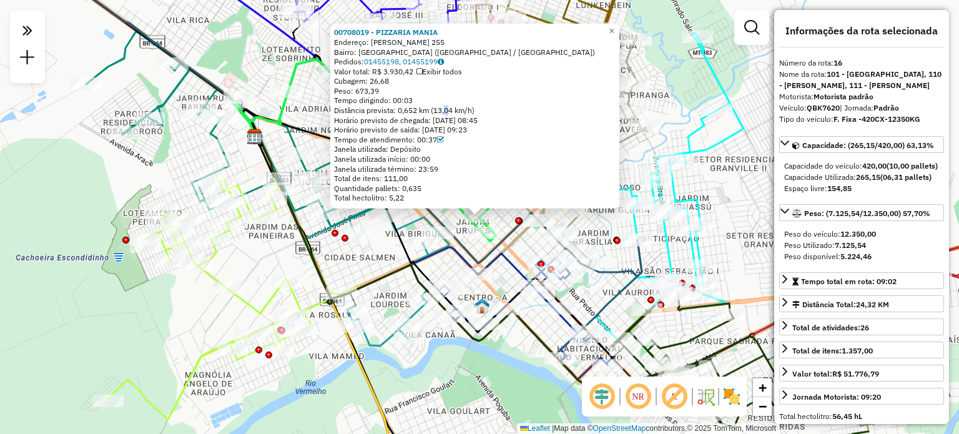
drag, startPoint x: 449, startPoint y: 109, endPoint x: 465, endPoint y: 164, distance: 56.7
click at [449, 109] on div "Distância prevista: 0,652 km (13,04 km/h)" at bounding box center [475, 110] width 282 height 10
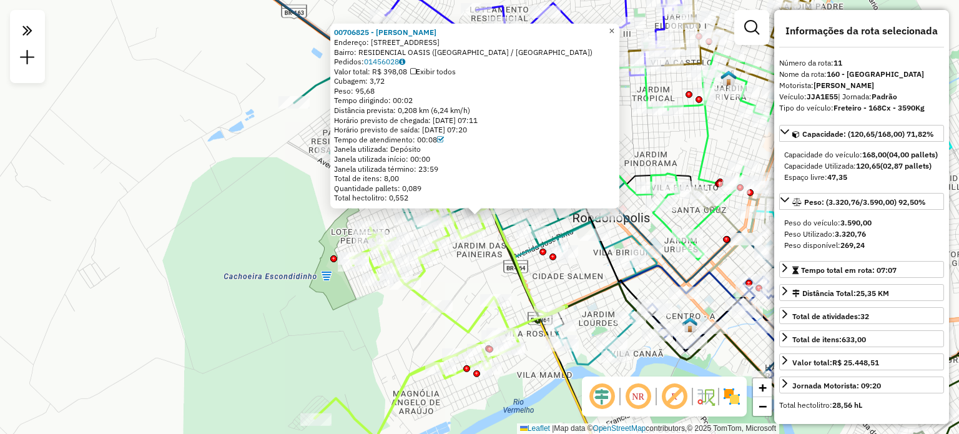
click at [614, 27] on span "×" at bounding box center [612, 31] width 6 height 11
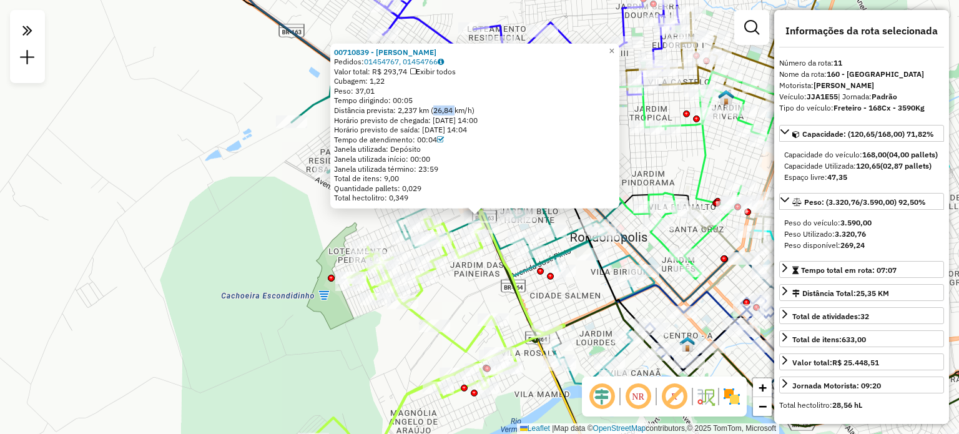
drag, startPoint x: 441, startPoint y: 111, endPoint x: 458, endPoint y: 112, distance: 17.5
click at [458, 112] on div "Distância prevista: 2,237 km (26,84 km/h)" at bounding box center [475, 110] width 282 height 10
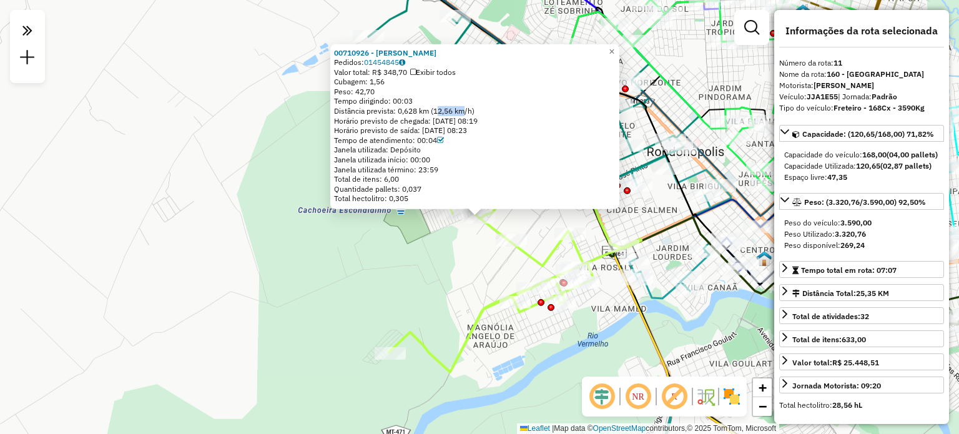
drag, startPoint x: 446, startPoint y: 110, endPoint x: 465, endPoint y: 110, distance: 18.7
click at [465, 110] on div "Distância prevista: 0,628 km (12,56 km/h)" at bounding box center [475, 111] width 282 height 10
click at [614, 51] on span "×" at bounding box center [612, 51] width 6 height 11
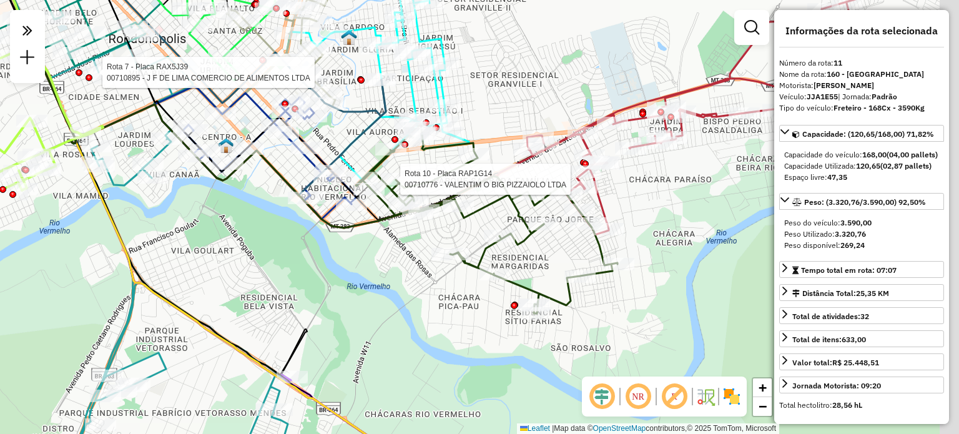
drag, startPoint x: 717, startPoint y: 296, endPoint x: 674, endPoint y: 295, distance: 43.1
click at [674, 295] on div "Rota 7 - Placa RAX5J39 00710895 - J F DE LIMA COMERCIO DE ALIMENTOS LTDA Rota 1…" at bounding box center [479, 217] width 959 height 434
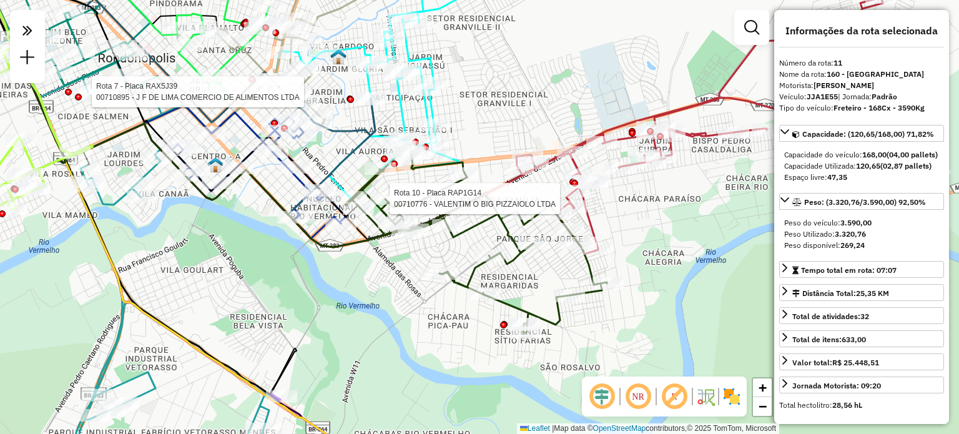
drag, startPoint x: 632, startPoint y: 283, endPoint x: 628, endPoint y: 305, distance: 22.3
click at [628, 305] on div "Rota 7 - Placa RAX5J39 00710895 - J F DE LIMA COMERCIO DE ALIMENTOS LTDA Rota 1…" at bounding box center [479, 217] width 959 height 434
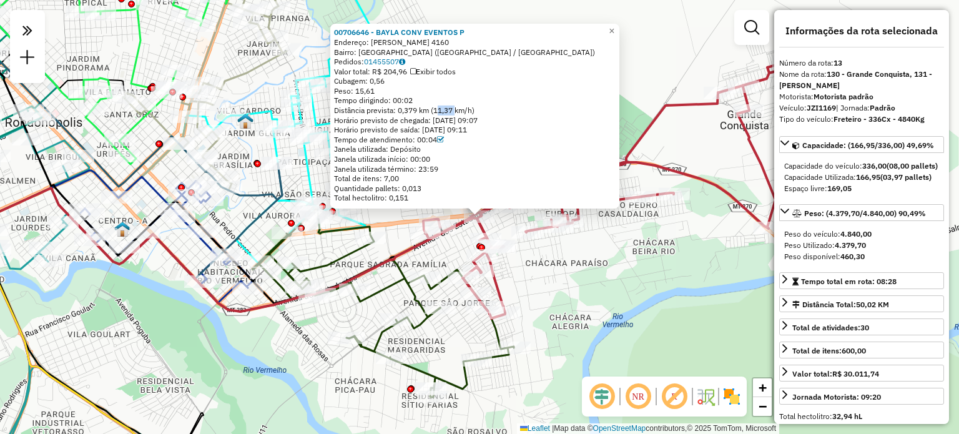
drag, startPoint x: 445, startPoint y: 109, endPoint x: 459, endPoint y: 107, distance: 14.0
click at [459, 107] on div "Distância prevista: 0,379 km (11,37 km/h)" at bounding box center [475, 110] width 282 height 10
click at [614, 26] on span "×" at bounding box center [612, 31] width 6 height 11
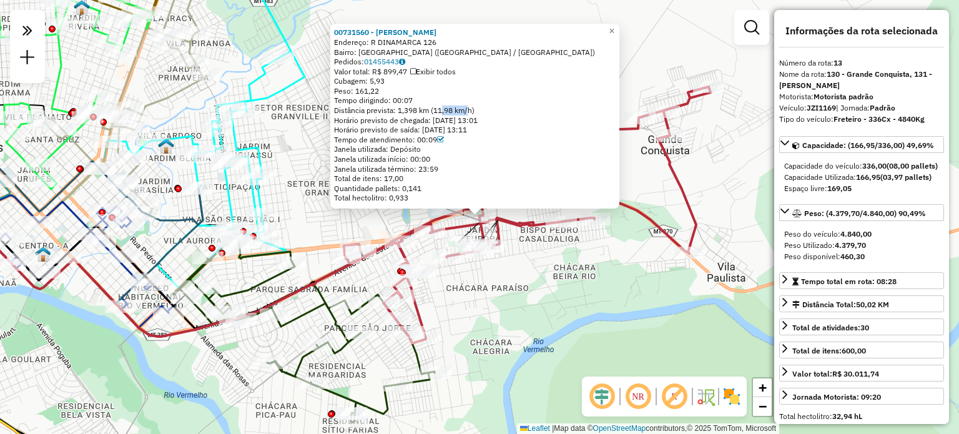
drag, startPoint x: 443, startPoint y: 110, endPoint x: 571, endPoint y: 45, distance: 142.9
click at [469, 104] on div "00731560 - CHARLENE PATRICIA DU Endereço: R DINAMARCA 126 Bairro: JARDIM EUROPA…" at bounding box center [475, 114] width 282 height 175
click at [614, 31] on span "×" at bounding box center [612, 31] width 6 height 11
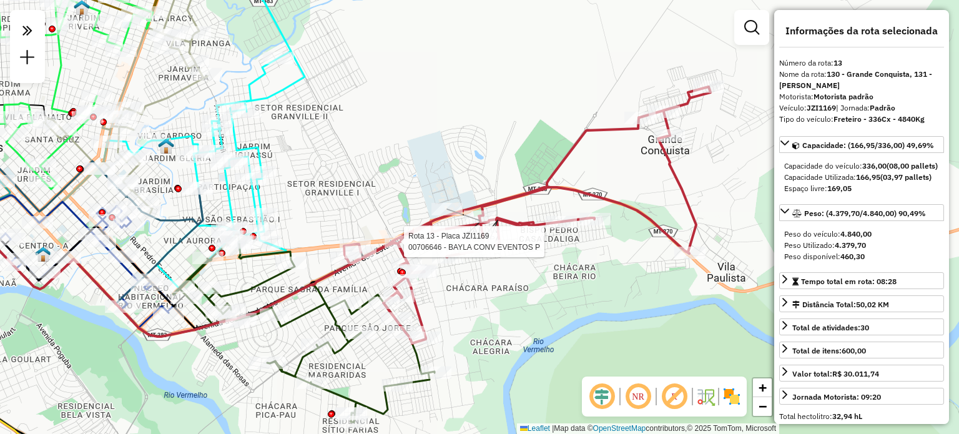
click at [402, 248] on div at bounding box center [400, 241] width 31 height 12
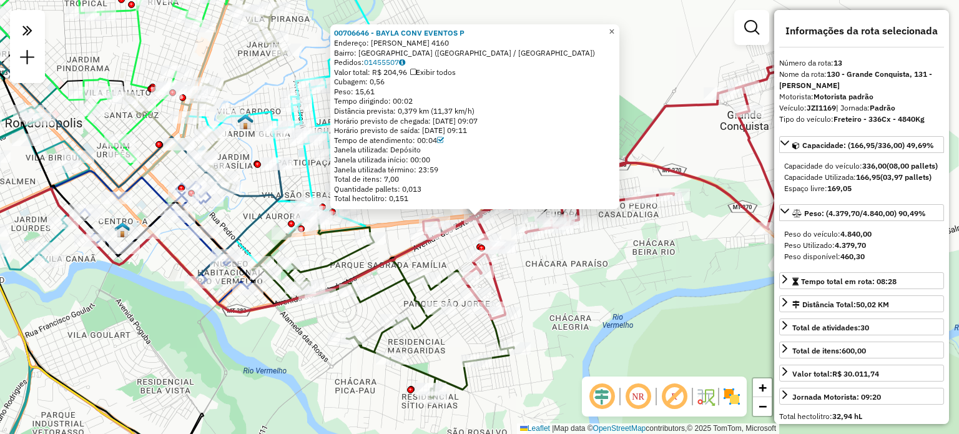
click at [614, 27] on span "×" at bounding box center [612, 31] width 6 height 11
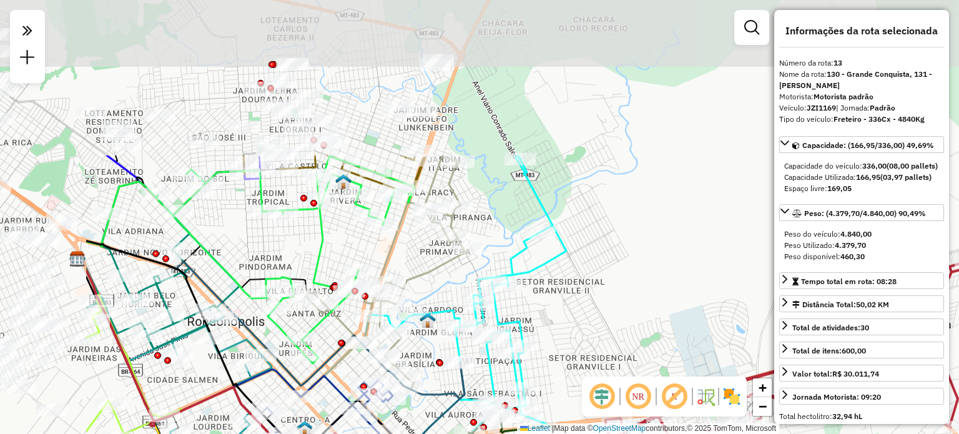
drag, startPoint x: 422, startPoint y: 151, endPoint x: 572, endPoint y: 315, distance: 222.3
click at [572, 315] on div "Janela de atendimento Grade de atendimento Capacidade Transportadoras Veículos …" at bounding box center [479, 217] width 959 height 434
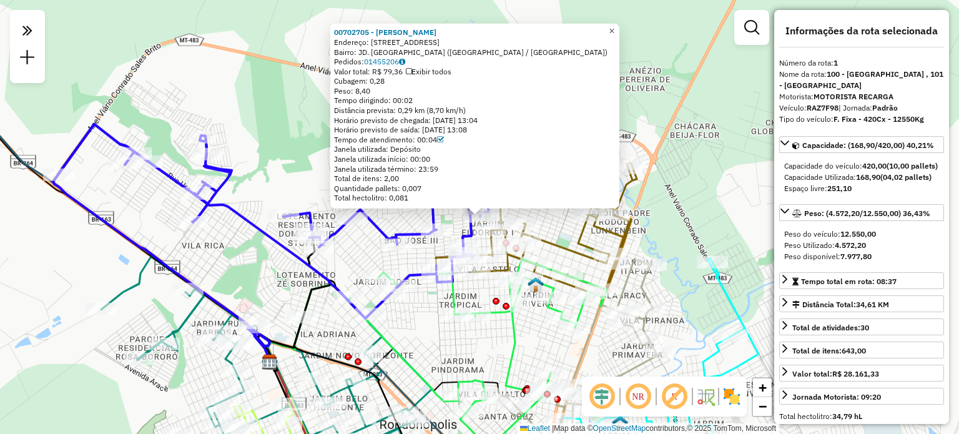
click at [614, 26] on span "×" at bounding box center [612, 31] width 6 height 11
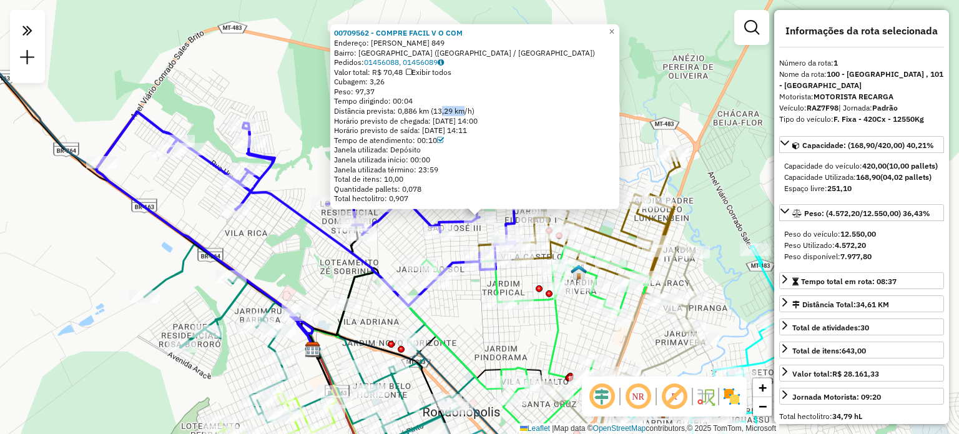
drag, startPoint x: 441, startPoint y: 109, endPoint x: 529, endPoint y: 64, distance: 99.1
click at [466, 106] on div "Distância prevista: 0,886 km (13,29 km/h)" at bounding box center [475, 111] width 282 height 10
click at [614, 28] on span "×" at bounding box center [612, 31] width 6 height 11
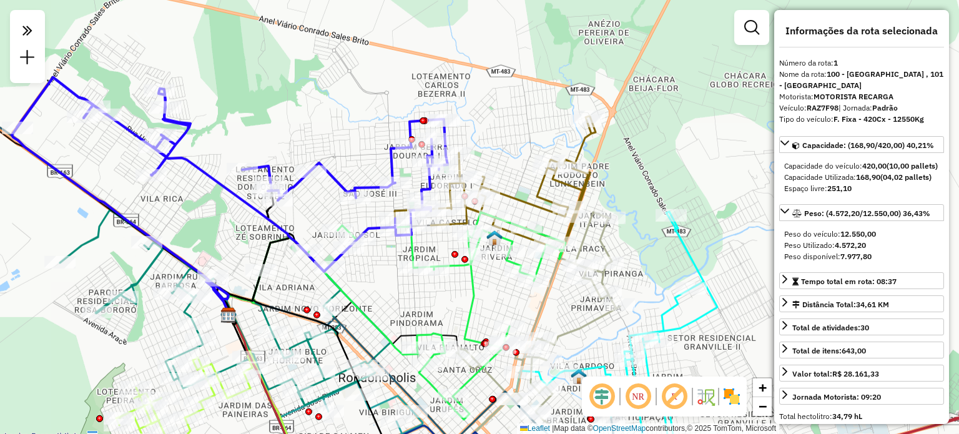
drag, startPoint x: 604, startPoint y: 242, endPoint x: 486, endPoint y: 203, distance: 124.2
click at [486, 203] on icon at bounding box center [495, 187] width 201 height 143
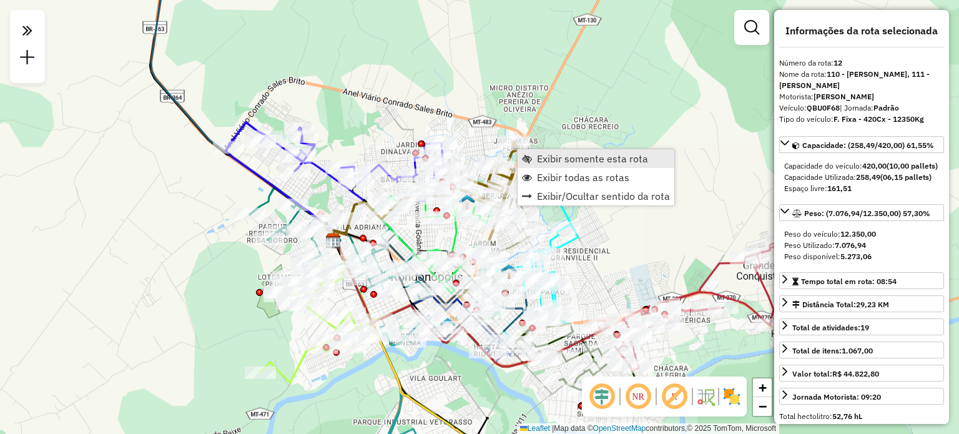
click at [563, 164] on span "Exibir somente esta rota" at bounding box center [592, 159] width 111 height 10
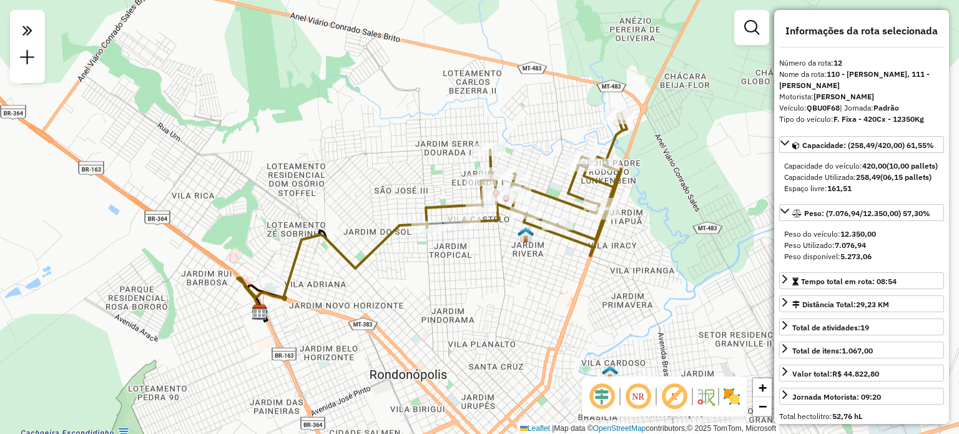
drag, startPoint x: 584, startPoint y: 248, endPoint x: 424, endPoint y: 239, distance: 160.0
click at [509, 246] on div "Janela de atendimento Grade de atendimento Capacidade Transportadoras Veículos …" at bounding box center [479, 217] width 959 height 434
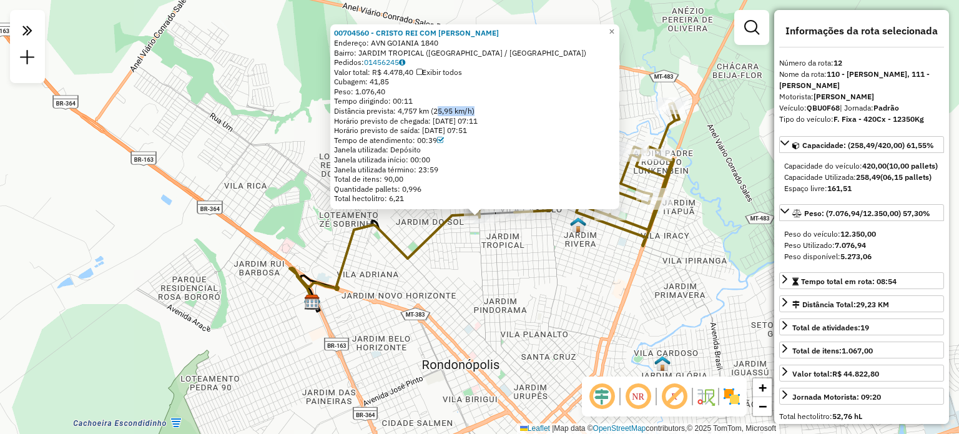
drag, startPoint x: 439, startPoint y: 110, endPoint x: 478, endPoint y: 108, distance: 38.7
click at [478, 108] on div "Distância prevista: 4,757 km (25,95 km/h)" at bounding box center [475, 111] width 282 height 10
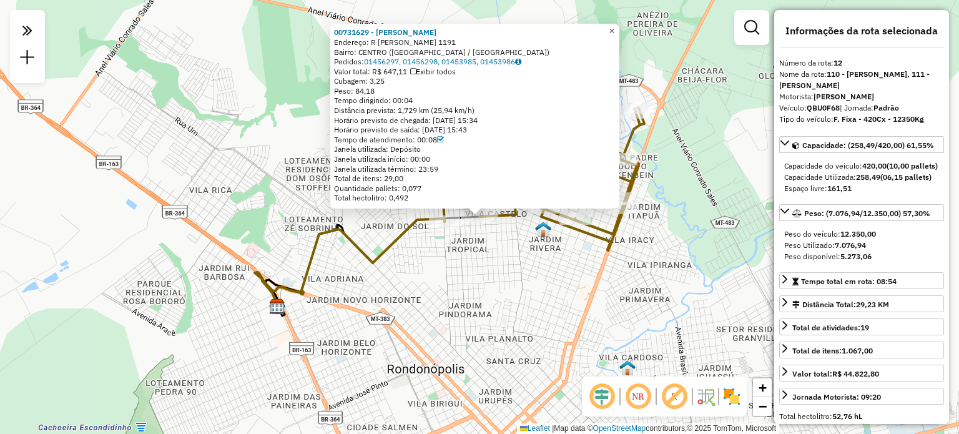
click at [614, 26] on span "×" at bounding box center [612, 31] width 6 height 11
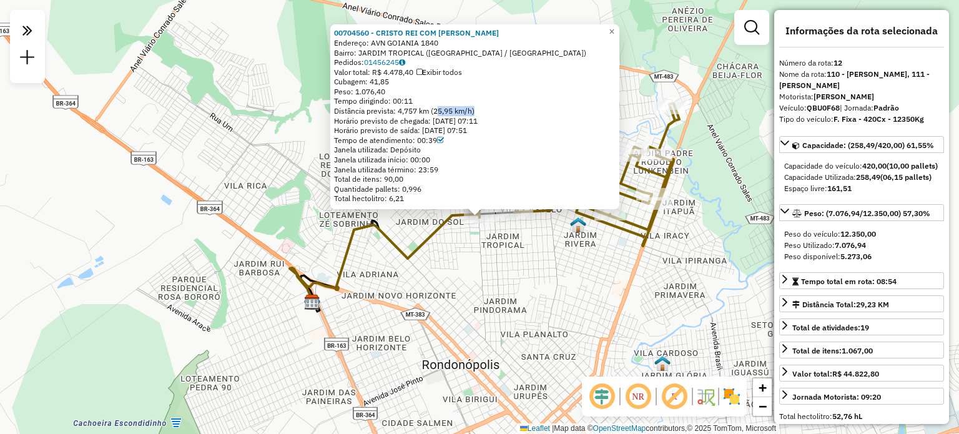
drag, startPoint x: 438, startPoint y: 109, endPoint x: 478, endPoint y: 109, distance: 40.0
click at [478, 109] on div "Distância prevista: 4,757 km (25,95 km/h)" at bounding box center [475, 111] width 282 height 10
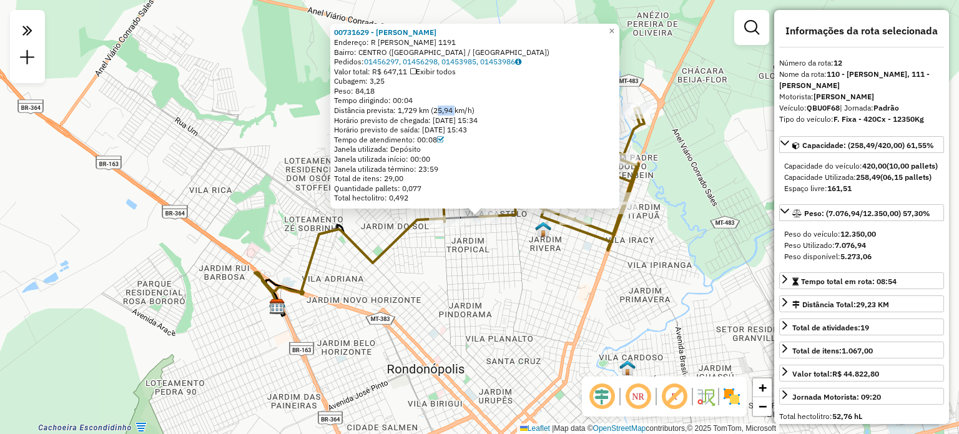
drag, startPoint x: 438, startPoint y: 109, endPoint x: 459, endPoint y: 108, distance: 20.6
click at [459, 108] on div "Distância prevista: 1,729 km (25,94 km/h)" at bounding box center [475, 110] width 282 height 10
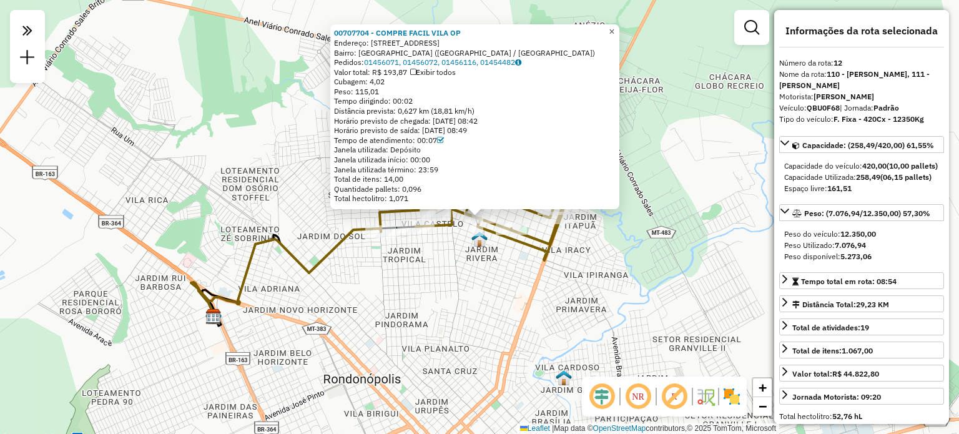
click at [614, 26] on span "×" at bounding box center [612, 31] width 6 height 11
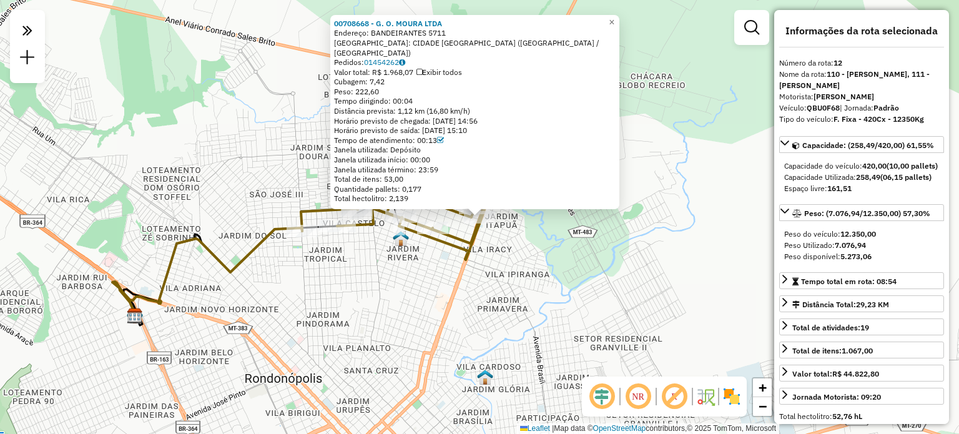
click at [442, 109] on div "Distância prevista: 1,12 km (16,80 km/h)" at bounding box center [475, 111] width 282 height 10
click at [616, 27] on link "×" at bounding box center [611, 22] width 15 height 15
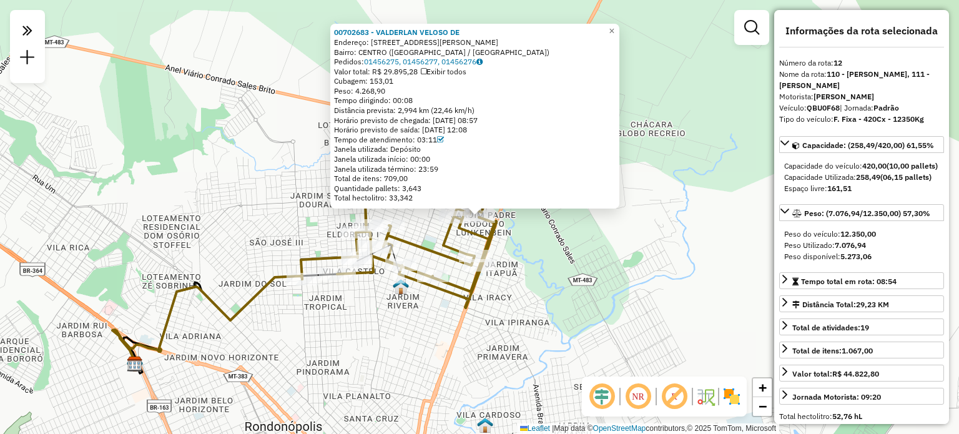
drag, startPoint x: 452, startPoint y: 112, endPoint x: 542, endPoint y: 86, distance: 94.2
click at [456, 111] on div "Distância prevista: 2,994 km (22,46 km/h)" at bounding box center [475, 110] width 282 height 10
click at [614, 26] on span "×" at bounding box center [612, 31] width 6 height 11
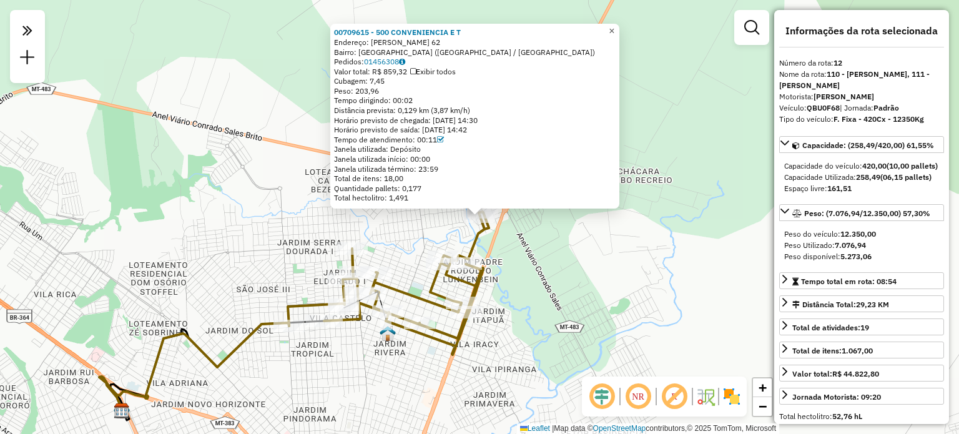
click at [614, 26] on span "×" at bounding box center [612, 31] width 6 height 11
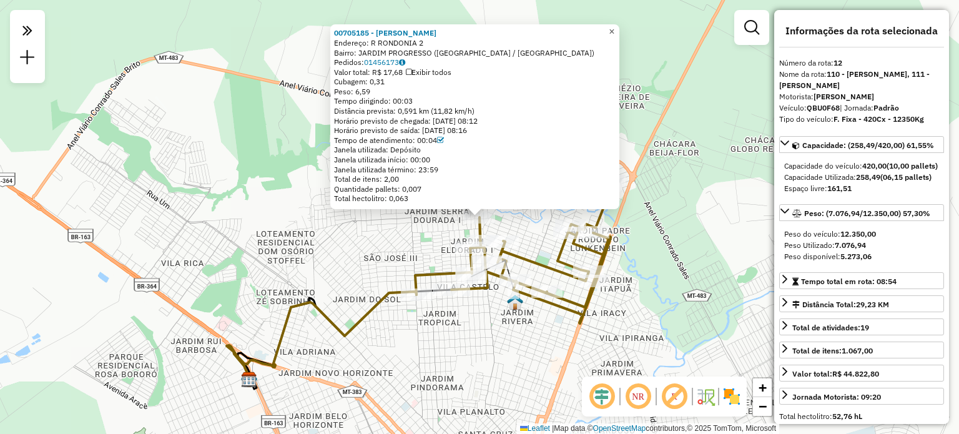
click at [614, 26] on span "×" at bounding box center [612, 31] width 6 height 11
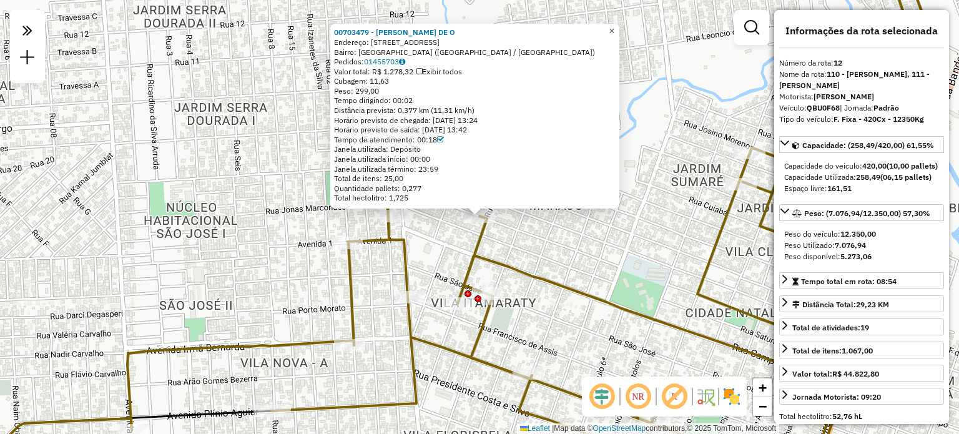
click at [614, 29] on span "×" at bounding box center [612, 31] width 6 height 11
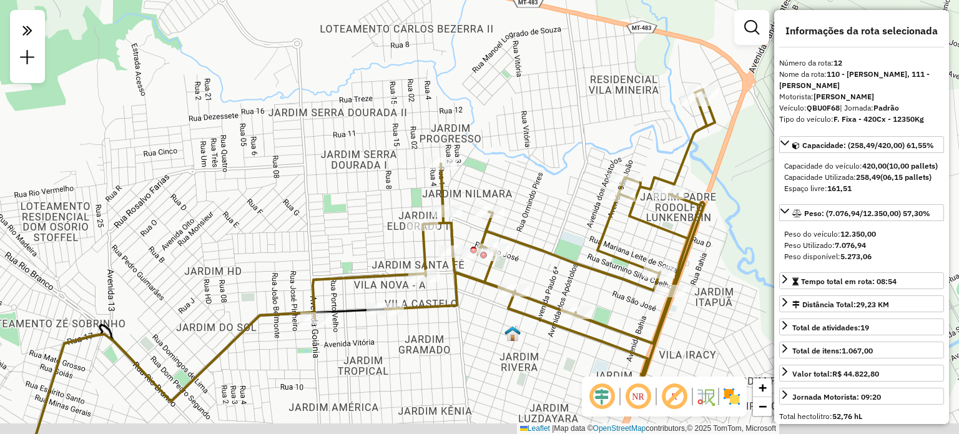
drag, startPoint x: 596, startPoint y: 269, endPoint x: 591, endPoint y: 264, distance: 7.1
click at [591, 264] on icon at bounding box center [514, 232] width 402 height 287
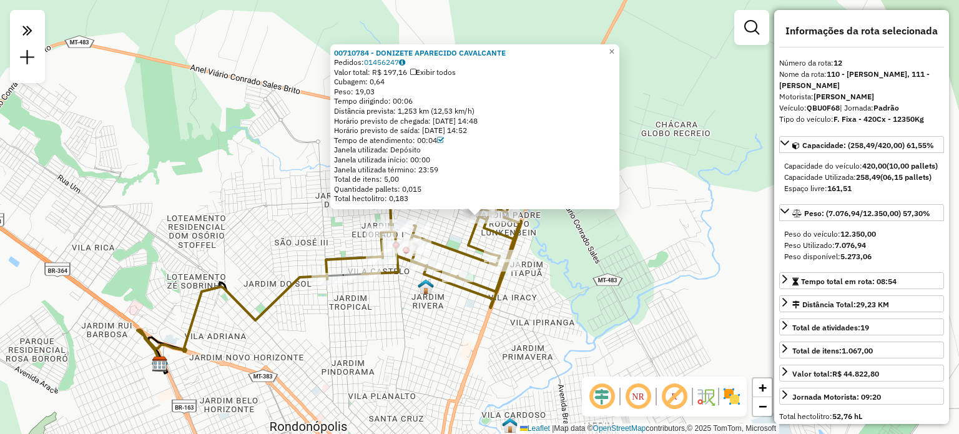
click at [684, 244] on div "00710784 - DONIZETE APARECIDO CAVALCANTE Pedidos: 01456247 Valor total: R$ 197,…" at bounding box center [479, 217] width 959 height 434
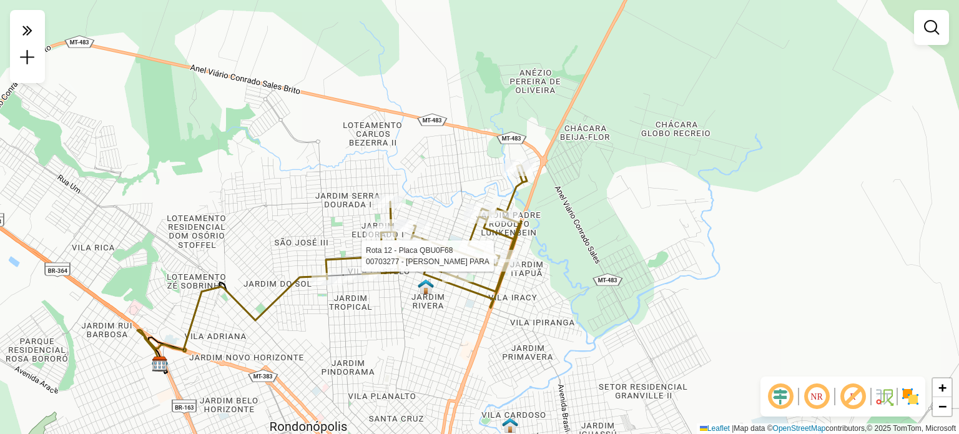
select select "**********"
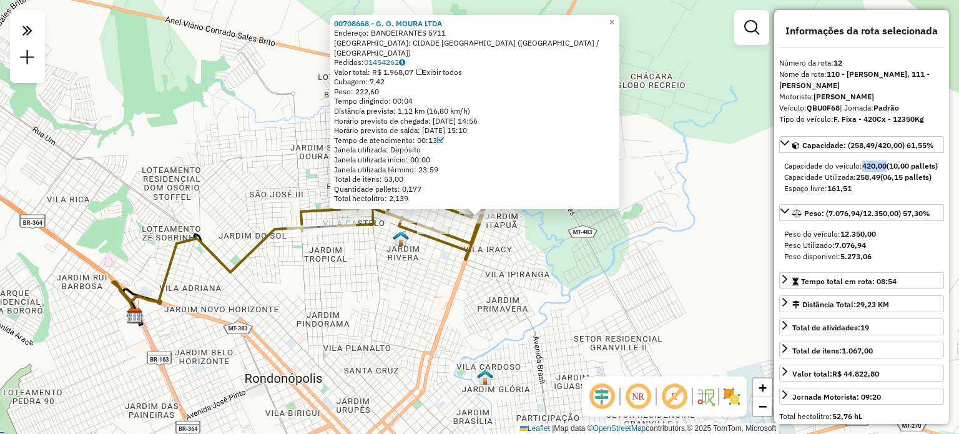
drag, startPoint x: 863, startPoint y: 176, endPoint x: 886, endPoint y: 176, distance: 22.5
click at [886, 170] on strong "420,00" at bounding box center [874, 165] width 24 height 9
click at [884, 183] on div "Capacidade Utilizada: 258,49 (06,15 pallets)" at bounding box center [861, 177] width 155 height 11
drag, startPoint x: 857, startPoint y: 199, endPoint x: 876, endPoint y: 202, distance: 19.6
click at [876, 183] on div "Capacidade Utilizada: 258,49 (06,15 pallets)" at bounding box center [861, 177] width 155 height 11
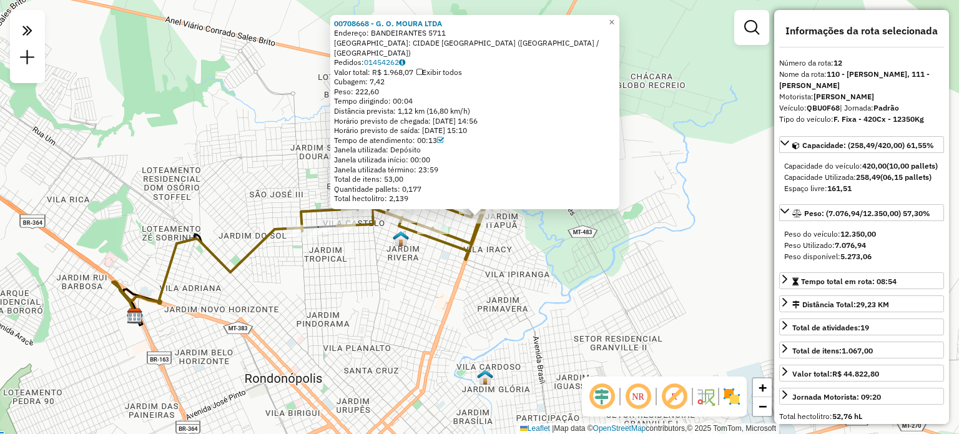
click at [882, 183] on div "Capacidade Utilizada: 258,49 (06,15 pallets)" at bounding box center [861, 177] width 155 height 11
drag, startPoint x: 843, startPoint y: 64, endPoint x: 835, endPoint y: 62, distance: 7.7
click at [835, 62] on div "Número da rota: 12" at bounding box center [861, 62] width 165 height 11
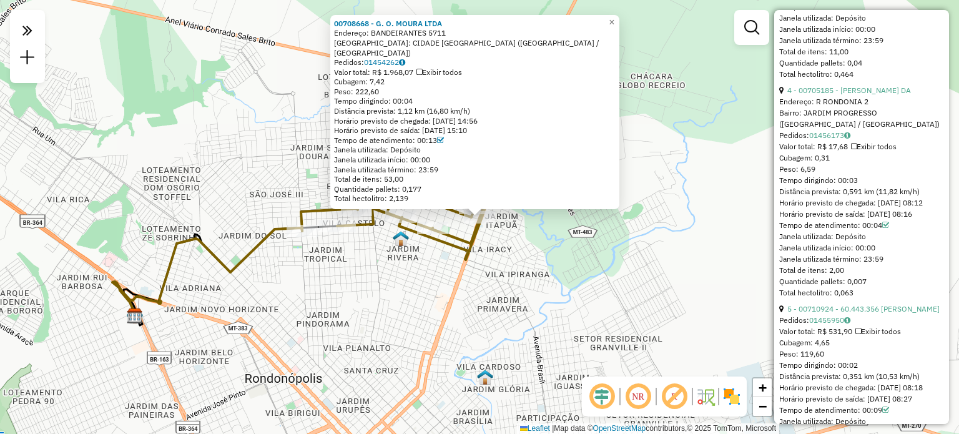
scroll to position [1124, 0]
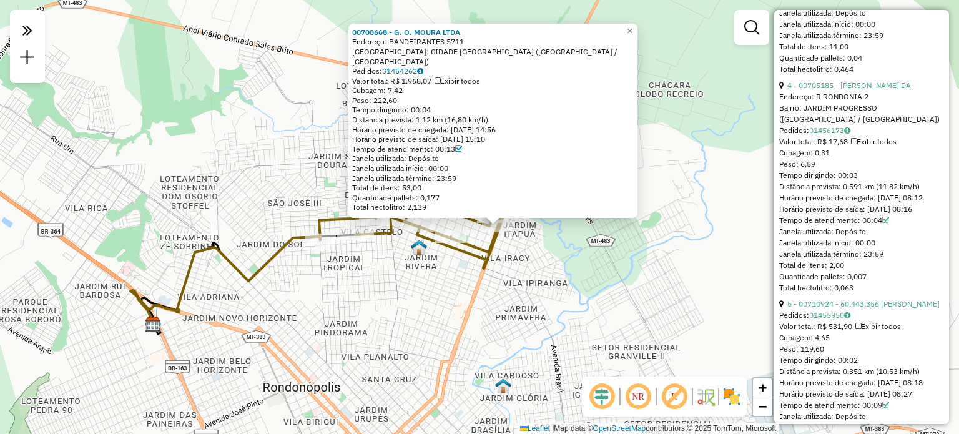
drag, startPoint x: 514, startPoint y: 272, endPoint x: 592, endPoint y: 238, distance: 84.4
click at [525, 273] on div "00708668 - G. O. MOURA LTDA Endereço: BANDEIRANTES 5711 Bairro: CIDADE NATAL (R…" at bounding box center [479, 217] width 959 height 434
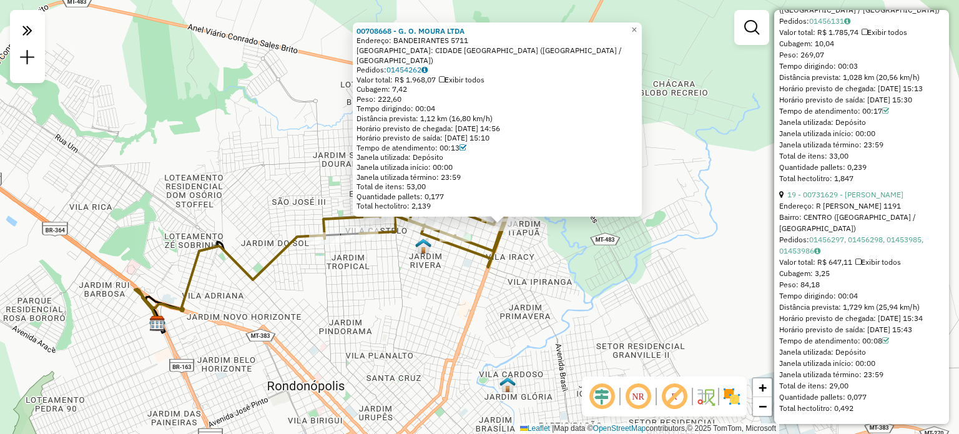
scroll to position [4464, 0]
click at [717, 283] on div "00708668 - G. O. MOURA LTDA Endereço: BANDEIRANTES 5711 Bairro: CIDADE NATAL (R…" at bounding box center [479, 217] width 959 height 434
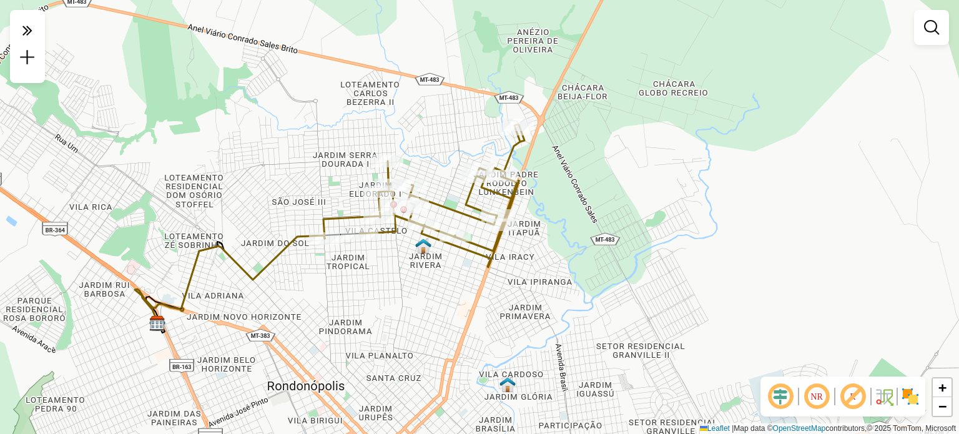
select select "**********"
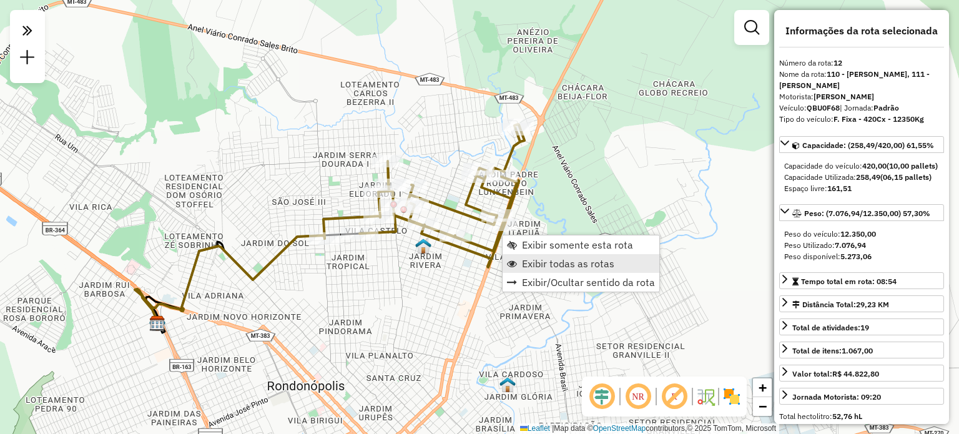
click at [542, 259] on span "Exibir todas as rotas" at bounding box center [568, 263] width 92 height 10
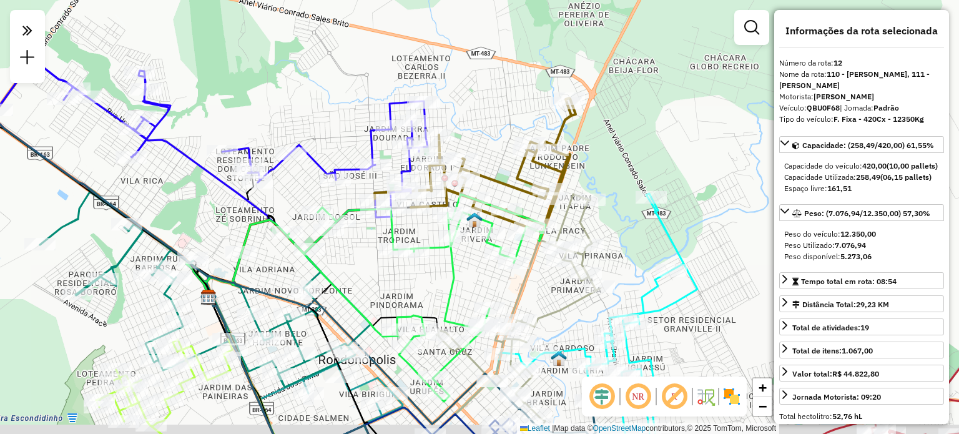
drag, startPoint x: 597, startPoint y: 330, endPoint x: 718, endPoint y: 262, distance: 139.2
click at [697, 305] on icon at bounding box center [620, 323] width 153 height 258
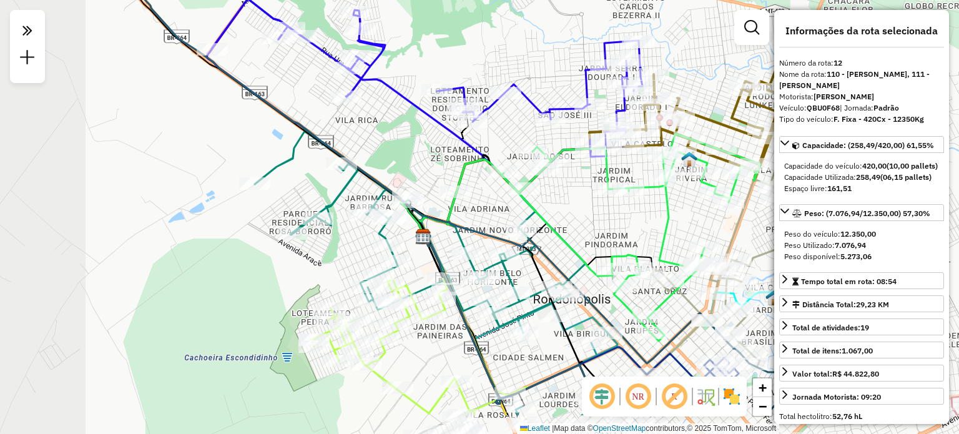
drag, startPoint x: 354, startPoint y: 212, endPoint x: 407, endPoint y: 159, distance: 75.0
click at [464, 152] on div "Janela de atendimento Grade de atendimento Capacidade Transportadoras Veículos …" at bounding box center [479, 217] width 959 height 434
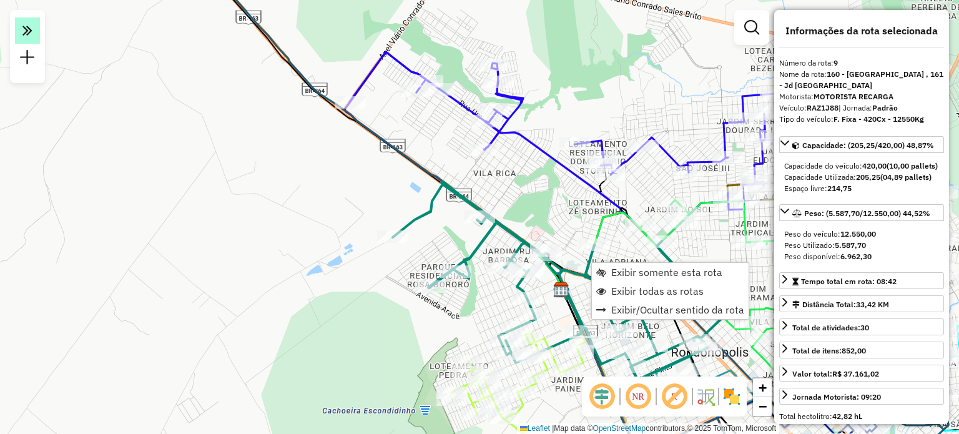
click at [31, 30] on icon at bounding box center [27, 29] width 10 height 17
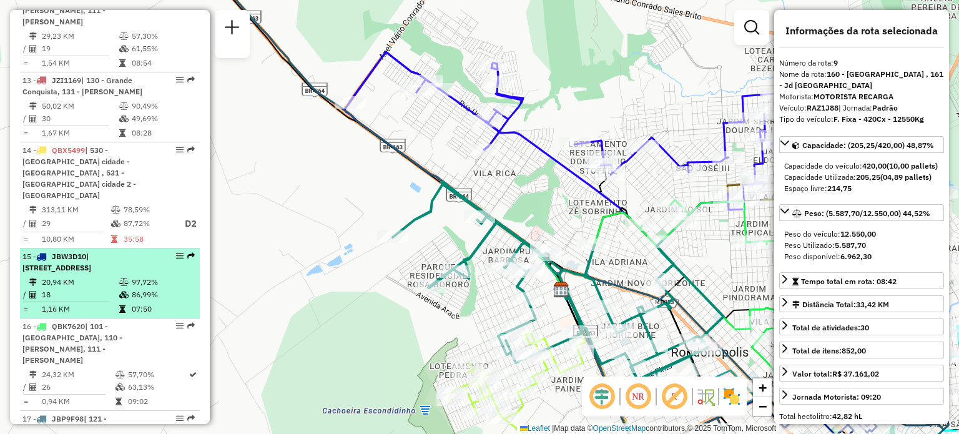
scroll to position [1311, 0]
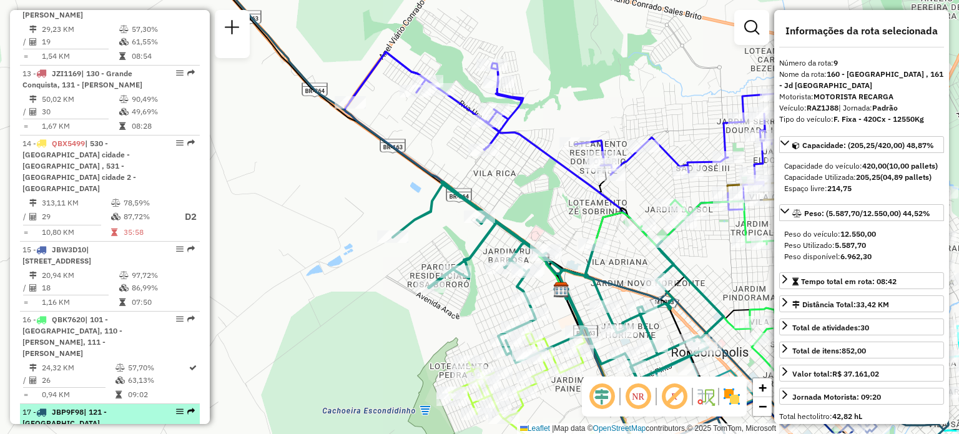
click at [83, 407] on span "JBP9F98" at bounding box center [68, 411] width 32 height 9
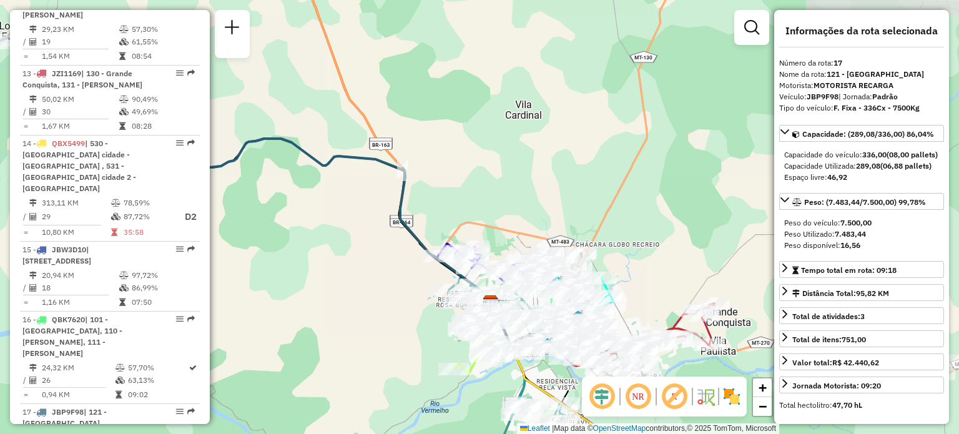
drag, startPoint x: 534, startPoint y: 281, endPoint x: 244, endPoint y: 296, distance: 290.7
click at [343, 253] on div "Janela de atendimento Grade de atendimento Capacidade Transportadoras Veículos …" at bounding box center [479, 217] width 959 height 434
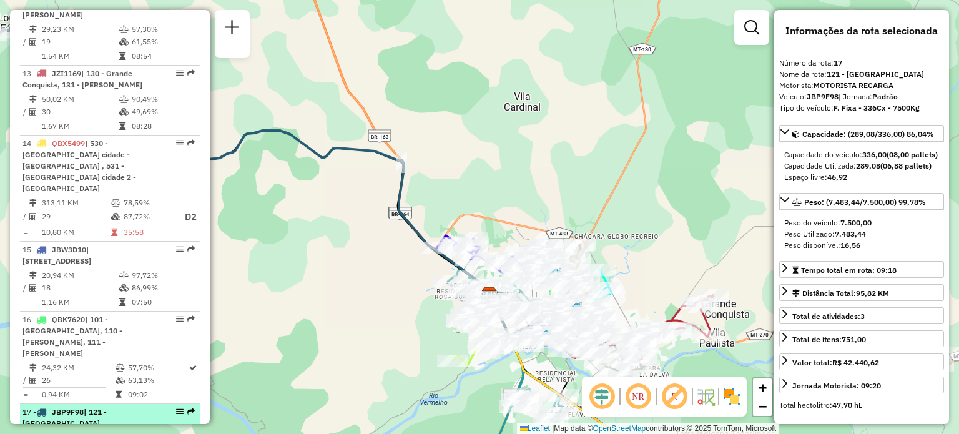
drag, startPoint x: 102, startPoint y: 333, endPoint x: 128, endPoint y: 320, distance: 28.8
click at [104, 431] on td "95,82 KM" at bounding box center [79, 437] width 77 height 12
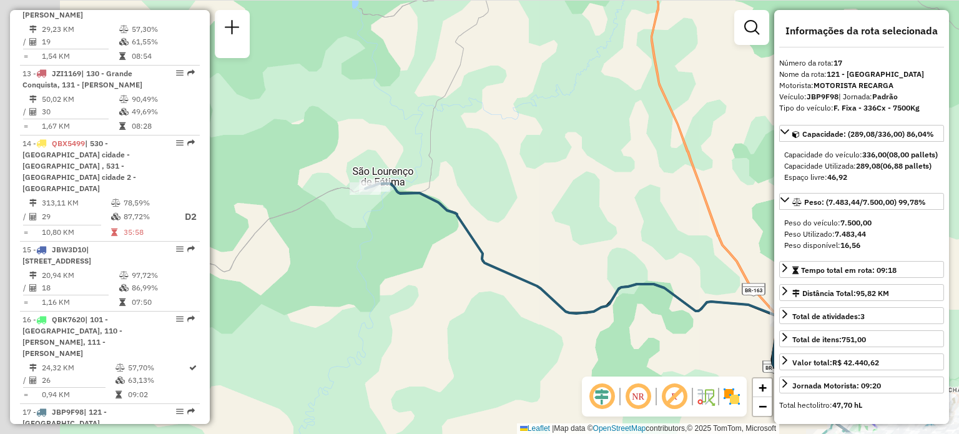
drag, startPoint x: 370, startPoint y: 217, endPoint x: 523, endPoint y: 307, distance: 177.4
click at [549, 330] on div "Janela de atendimento Grade de atendimento Capacidade Transportadoras Veículos …" at bounding box center [479, 217] width 959 height 434
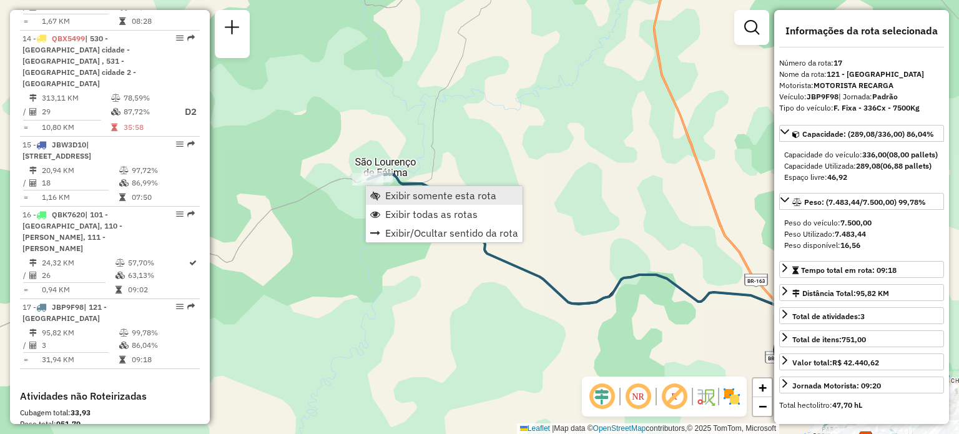
scroll to position [1474, 0]
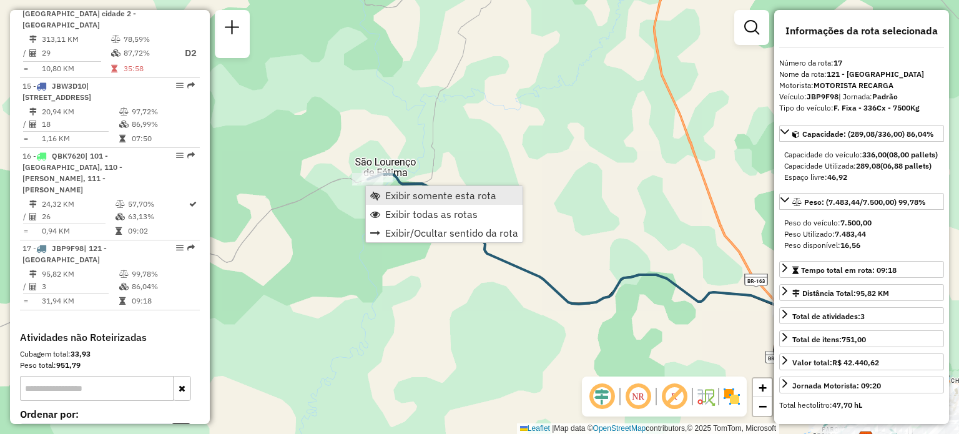
click at [431, 197] on span "Exibir somente esta rota" at bounding box center [440, 195] width 111 height 10
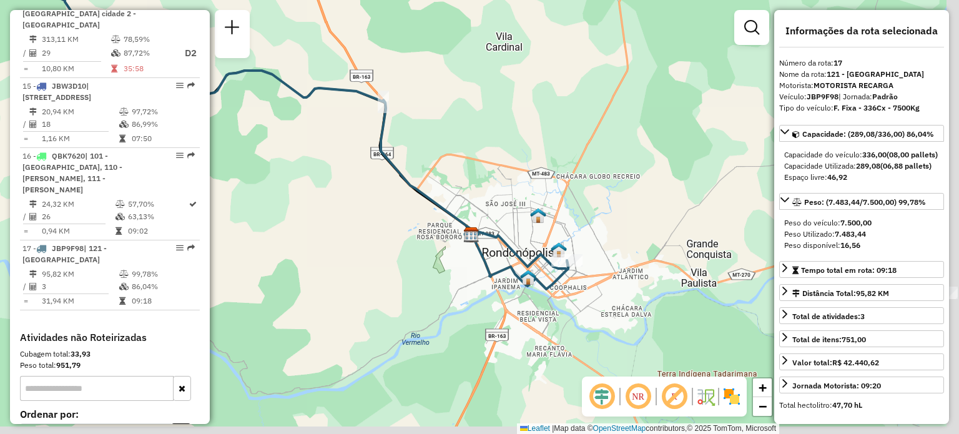
drag, startPoint x: 546, startPoint y: 249, endPoint x: 368, endPoint y: 177, distance: 192.1
click at [343, 164] on div "Janela de atendimento Grade de atendimento Capacidade Transportadoras Veículos …" at bounding box center [479, 217] width 959 height 434
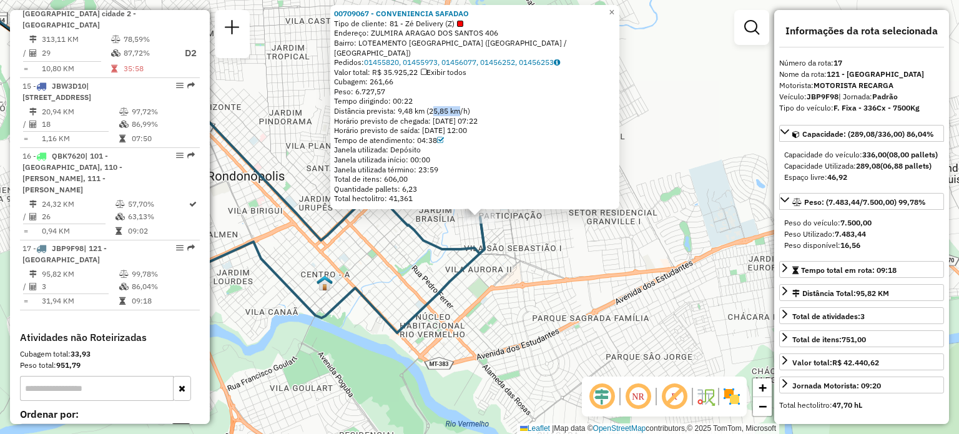
drag, startPoint x: 435, startPoint y: 109, endPoint x: 458, endPoint y: 109, distance: 23.1
click at [458, 109] on div "Distância prevista: 9,48 km (25,85 km/h)" at bounding box center [475, 111] width 282 height 10
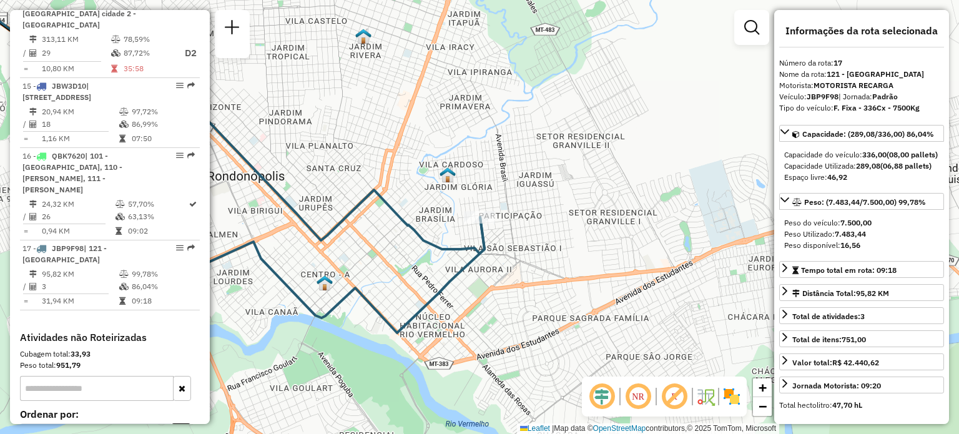
drag, startPoint x: 540, startPoint y: 252, endPoint x: 592, endPoint y: 252, distance: 52.4
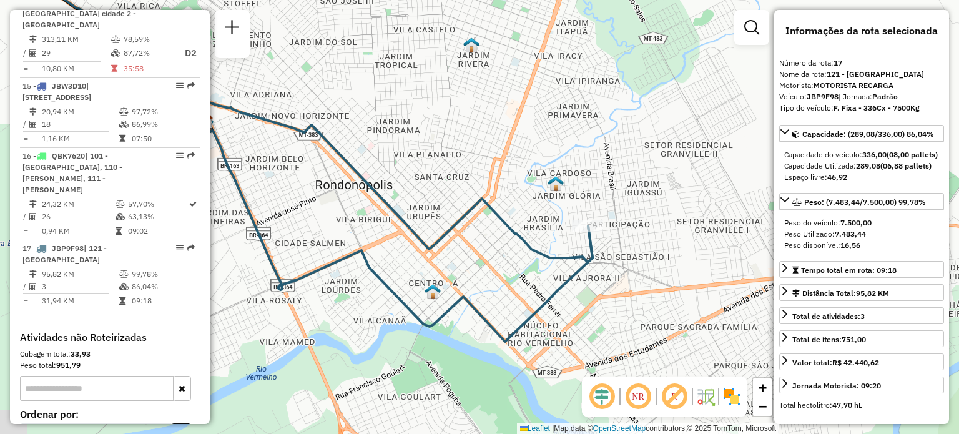
drag, startPoint x: 505, startPoint y: 229, endPoint x: 613, endPoint y: 238, distance: 108.3
click at [613, 238] on div "Janela de atendimento Grade de atendimento Capacidade Transportadoras Veículos …" at bounding box center [479, 217] width 959 height 434
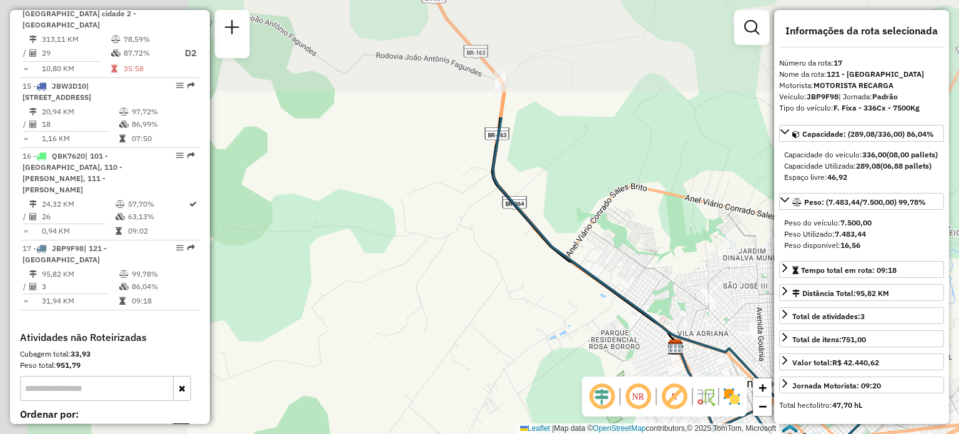
drag, startPoint x: 405, startPoint y: 179, endPoint x: 502, endPoint y: 177, distance: 97.4
click at [674, 339] on img at bounding box center [675, 347] width 16 height 16
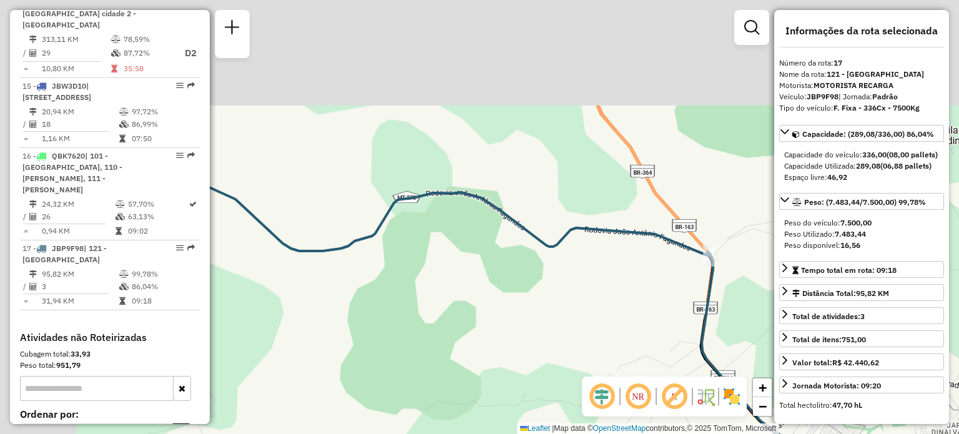
drag, startPoint x: 467, startPoint y: 154, endPoint x: 676, endPoint y: 329, distance: 272.5
click at [676, 329] on div "Janela de atendimento Grade de atendimento Capacidade Transportadoras Veículos …" at bounding box center [479, 217] width 959 height 434
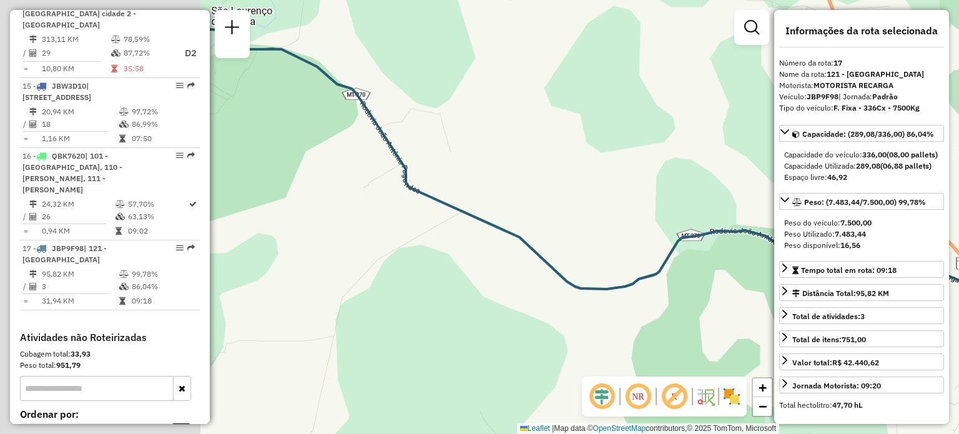
drag, startPoint x: 395, startPoint y: 217, endPoint x: 696, endPoint y: 247, distance: 303.0
click at [720, 255] on div "Janela de atendimento Grade de atendimento Capacidade Transportadoras Veículos …" at bounding box center [479, 217] width 959 height 434
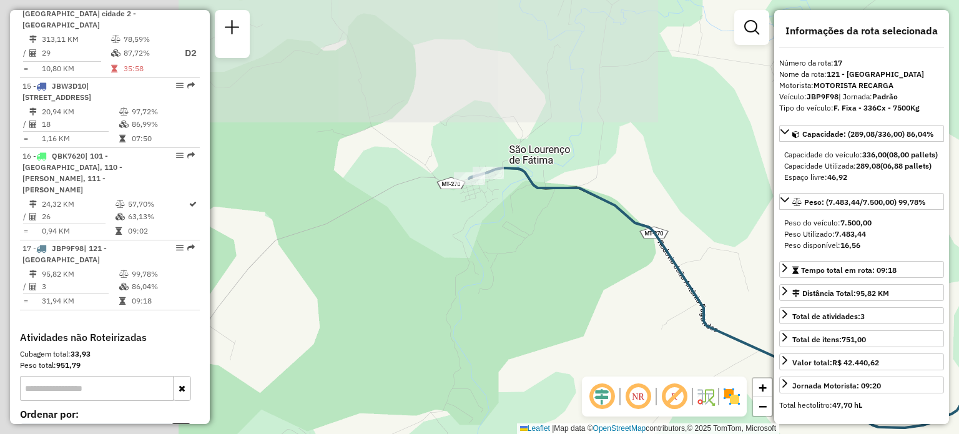
drag, startPoint x: 489, startPoint y: 208, endPoint x: 557, endPoint y: 242, distance: 76.5
click at [557, 242] on div "Janela de atendimento Grade de atendimento Capacidade Transportadoras Veículos …" at bounding box center [479, 217] width 959 height 434
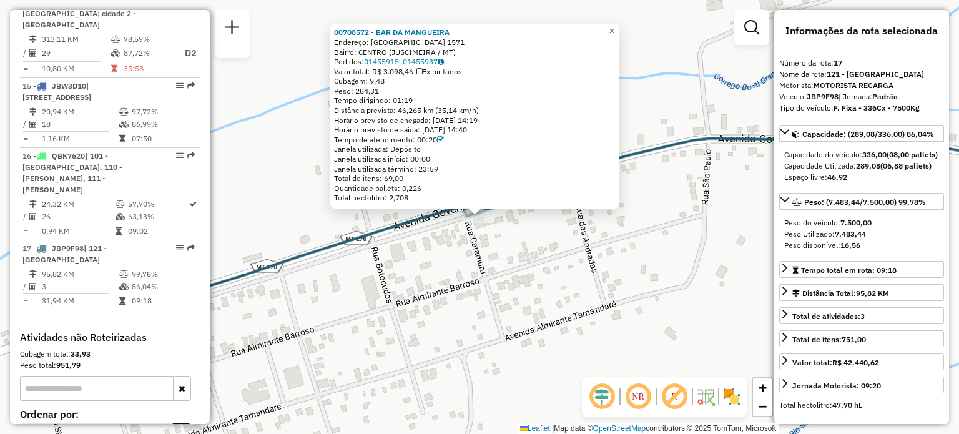
click at [614, 30] on span "×" at bounding box center [612, 31] width 6 height 11
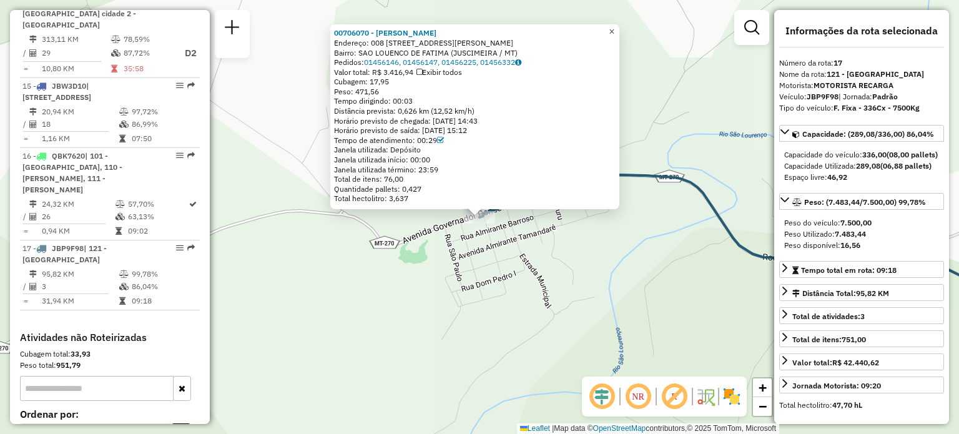
click at [614, 27] on span "×" at bounding box center [612, 31] width 6 height 11
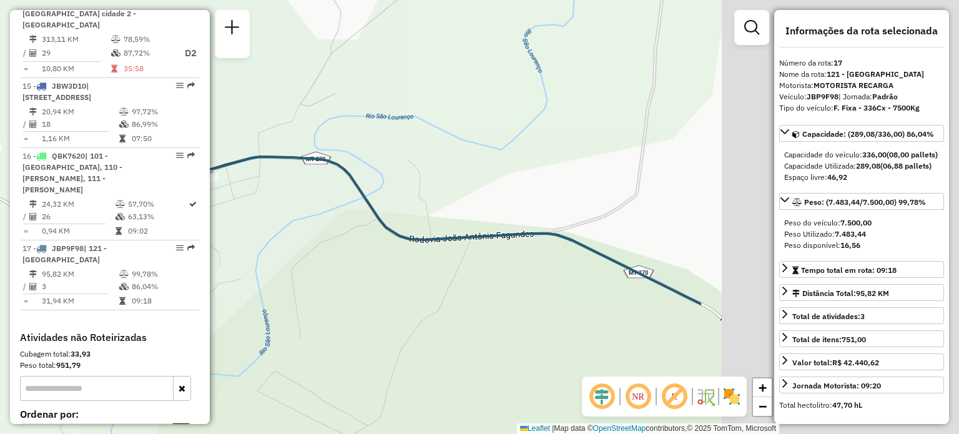
drag, startPoint x: 657, startPoint y: 228, endPoint x: 398, endPoint y: 208, distance: 259.3
click at [314, 202] on div "Janela de atendimento Grade de atendimento Capacidade Transportadoras Veículos …" at bounding box center [479, 217] width 959 height 434
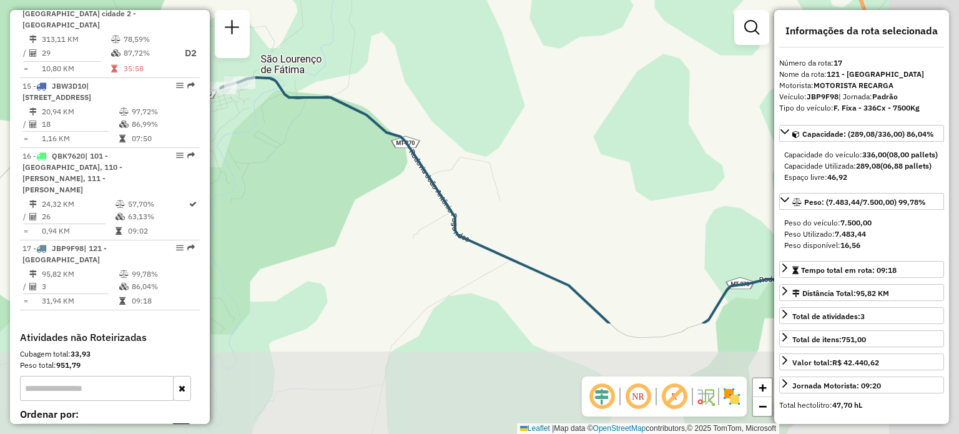
drag, startPoint x: 524, startPoint y: 256, endPoint x: 383, endPoint y: 167, distance: 167.5
click at [382, 169] on div "Janela de atendimento Grade de atendimento Capacidade Transportadoras Veículos …" at bounding box center [479, 217] width 959 height 434
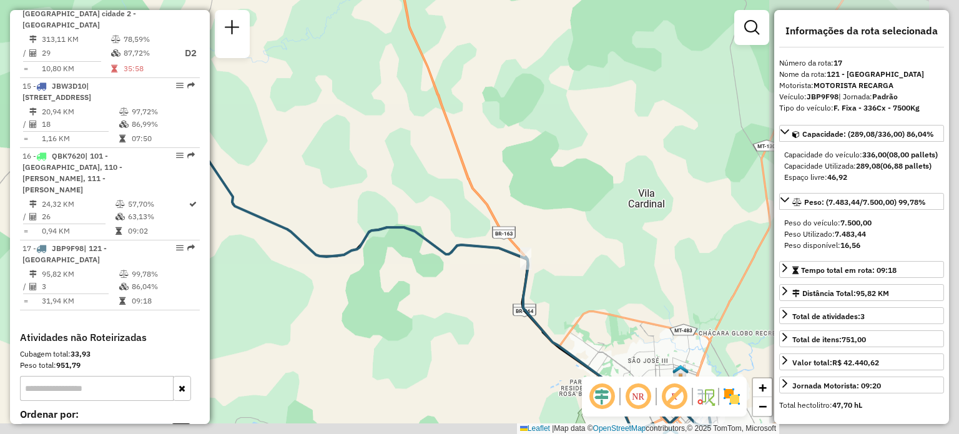
drag, startPoint x: 593, startPoint y: 292, endPoint x: 432, endPoint y: 254, distance: 165.5
click at [414, 253] on div "Janela de atendimento Grade de atendimento Capacidade Transportadoras Veículos …" at bounding box center [479, 217] width 959 height 434
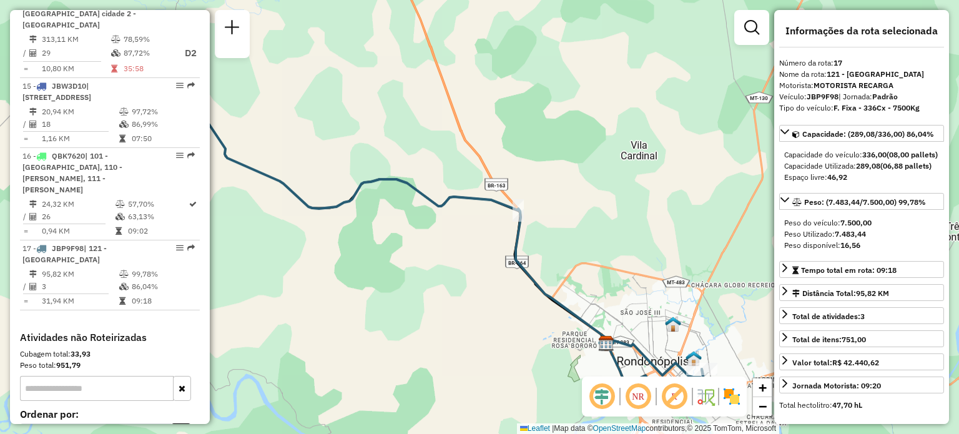
drag, startPoint x: 494, startPoint y: 287, endPoint x: 407, endPoint y: 204, distance: 121.0
click at [407, 204] on div "Janela de atendimento Grade de atendimento Capacidade Transportadoras Veículos …" at bounding box center [479, 217] width 959 height 434
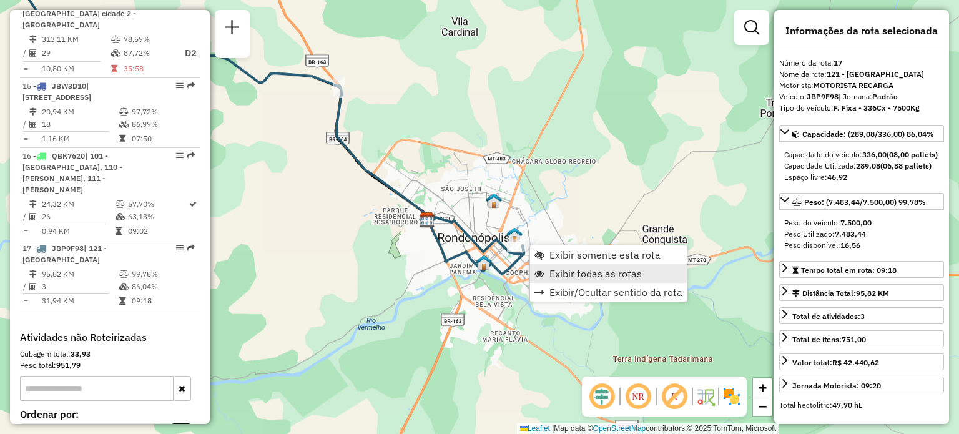
click at [599, 281] on link "Exibir todas as rotas" at bounding box center [608, 273] width 157 height 19
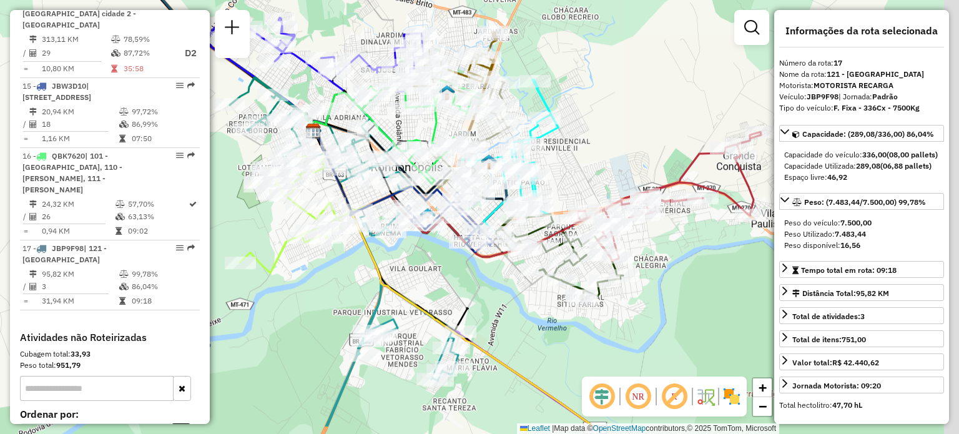
drag, startPoint x: 697, startPoint y: 250, endPoint x: 556, endPoint y: 194, distance: 152.4
click at [553, 197] on div "Rota 3 - Placa RTE0H37 00700918 - SEBASTIAO ROSA ABRAN Rota 3 - Placa RTE0H37 0…" at bounding box center [479, 217] width 959 height 434
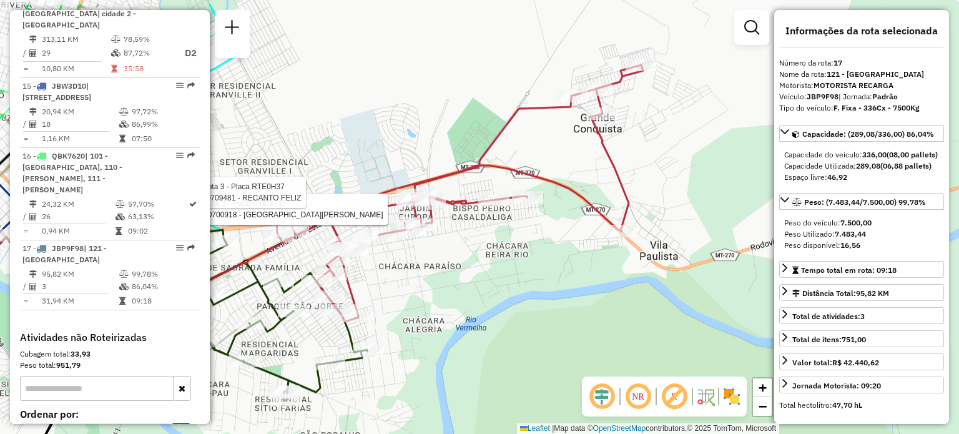
drag, startPoint x: 707, startPoint y: 207, endPoint x: 527, endPoint y: 237, distance: 182.3
click at [522, 239] on div "Rota 3 - Placa RTE0H37 00700918 - SEBASTIAO ROSA ABRAN Rota 3 - Placa RTE0H37 0…" at bounding box center [479, 217] width 959 height 434
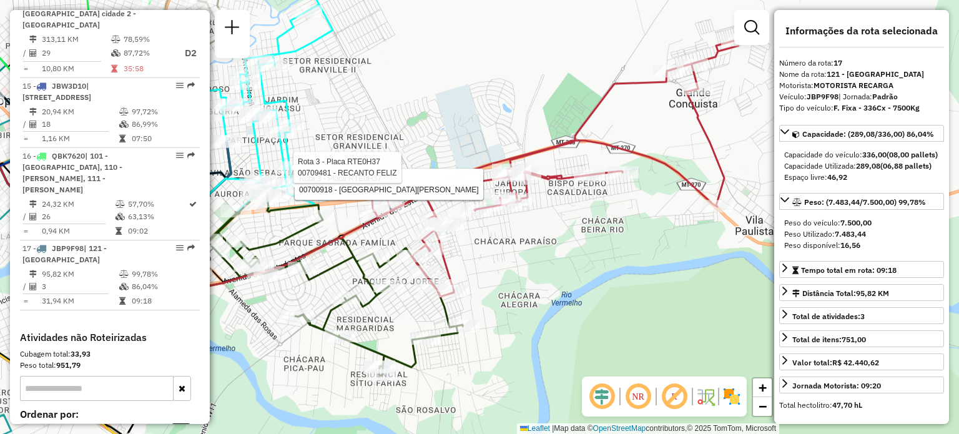
drag, startPoint x: 564, startPoint y: 222, endPoint x: 659, endPoint y: 207, distance: 95.4
click at [659, 207] on div "Rota 3 - Placa RTE0H37 00700918 - SEBASTIAO ROSA ABRAN Rota 3 - Placa RTE0H37 0…" at bounding box center [479, 217] width 959 height 434
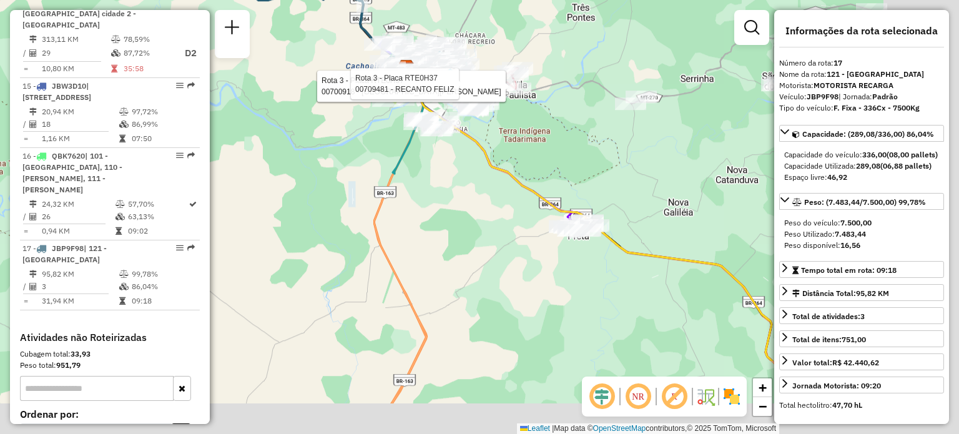
drag, startPoint x: 747, startPoint y: 259, endPoint x: 573, endPoint y: 132, distance: 215.2
click at [573, 132] on div "Rota 3 - Placa RTE0H37 00700918 - SEBASTIAO ROSA ABRAN Rota 3 - Placa RTE0H37 0…" at bounding box center [479, 217] width 959 height 434
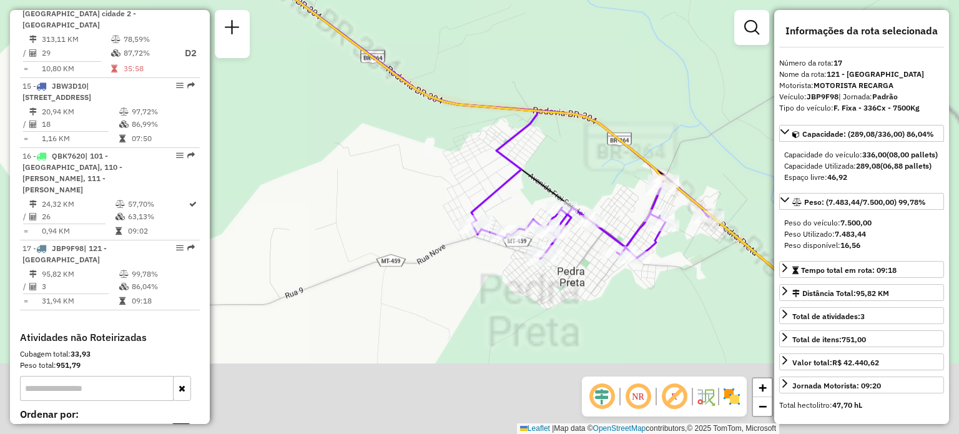
drag, startPoint x: 620, startPoint y: 202, endPoint x: 597, endPoint y: 152, distance: 54.7
click at [599, 149] on div "Rota 3 - Placa RTE0H37 00700918 - SEBASTIAO ROSA ABRAN Rota 3 - Placa RTE0H37 0…" at bounding box center [479, 217] width 959 height 434
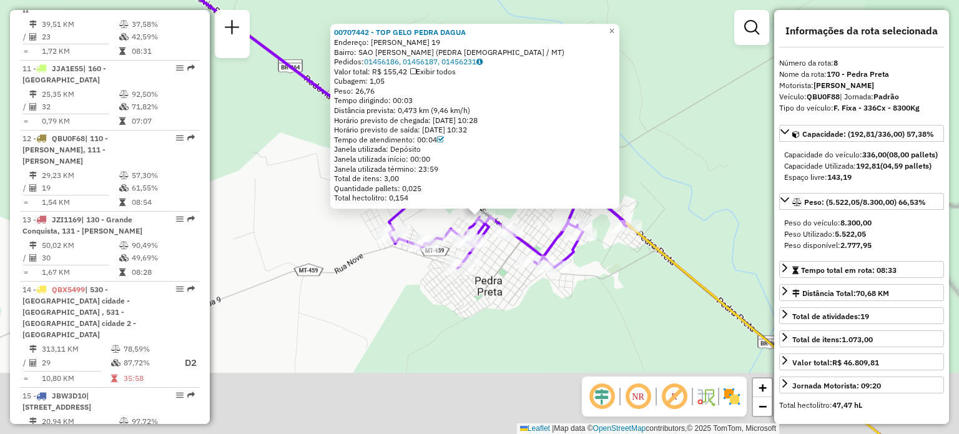
scroll to position [959, 0]
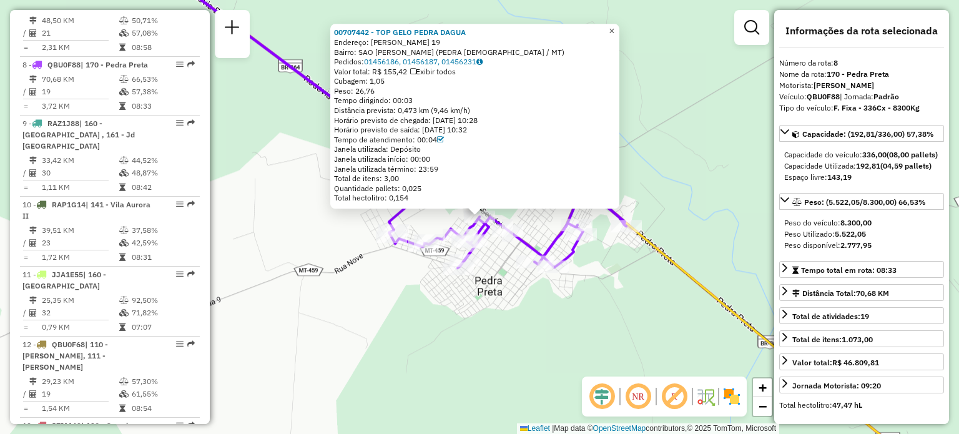
click at [614, 27] on span "×" at bounding box center [612, 31] width 6 height 11
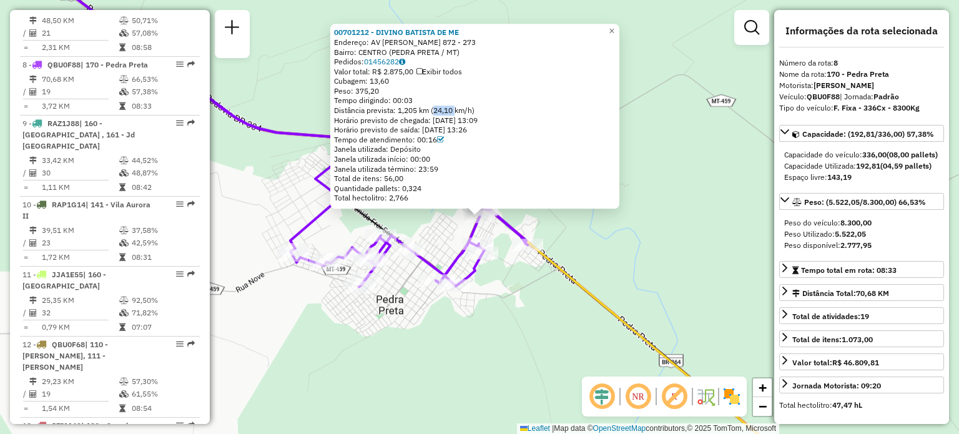
drag, startPoint x: 437, startPoint y: 109, endPoint x: 458, endPoint y: 110, distance: 21.2
click at [458, 110] on div "Distância prevista: 1,205 km (24,10 km/h)" at bounding box center [475, 110] width 282 height 10
click at [614, 28] on span "×" at bounding box center [612, 31] width 6 height 11
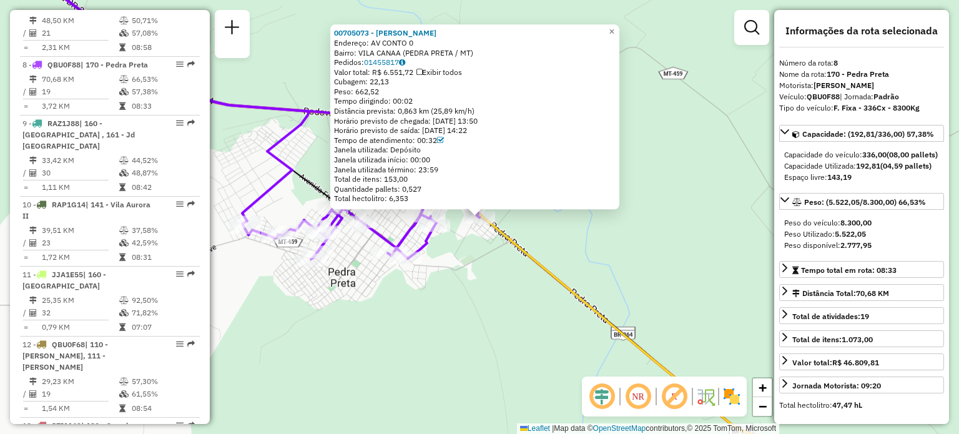
click at [453, 109] on div "Distância prevista: 0,863 km (25,89 km/h)" at bounding box center [475, 111] width 282 height 10
click at [616, 27] on link "×" at bounding box center [611, 32] width 15 height 15
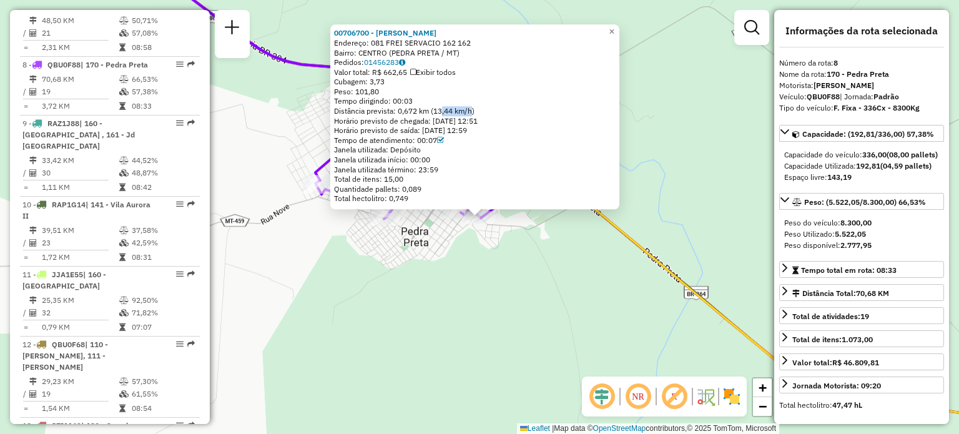
drag, startPoint x: 441, startPoint y: 110, endPoint x: 480, endPoint y: 105, distance: 39.0
click at [479, 105] on div "00706700 - JOSHUAN CRUZ ARRUDA Endereço: 081 FREI SERVACIO 162 162 Bairro: CENT…" at bounding box center [475, 116] width 282 height 175
click at [614, 27] on span "×" at bounding box center [612, 32] width 6 height 11
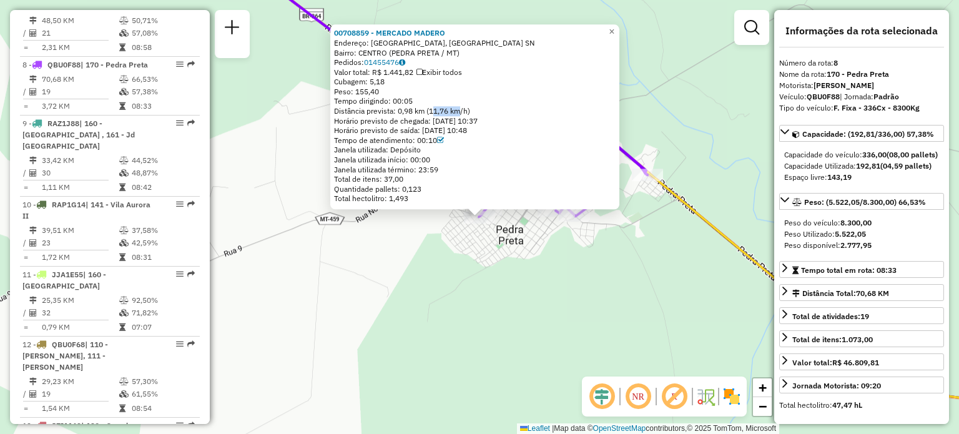
drag, startPoint x: 433, startPoint y: 110, endPoint x: 574, endPoint y: 57, distance: 150.7
click at [459, 109] on div "Distância prevista: 0,98 km (11,76 km/h)" at bounding box center [475, 111] width 282 height 10
click at [614, 27] on span "×" at bounding box center [612, 32] width 6 height 11
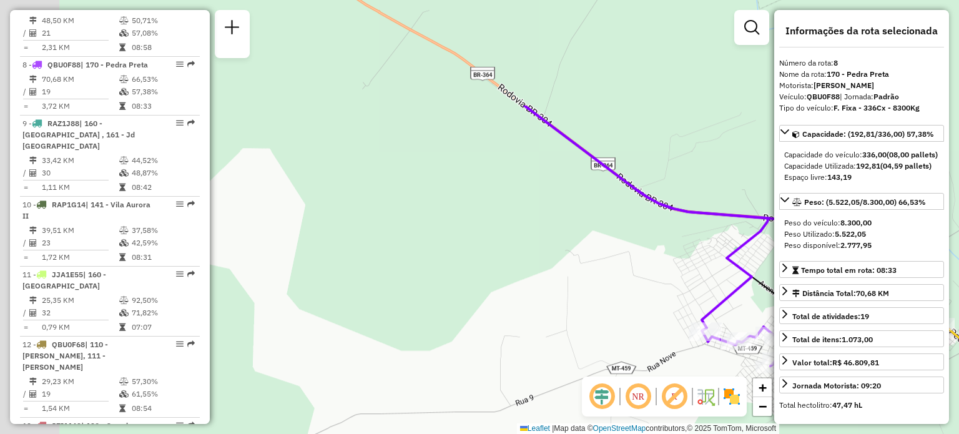
drag, startPoint x: 480, startPoint y: 139, endPoint x: 610, endPoint y: 222, distance: 154.5
click at [708, 250] on div "Janela de atendimento Grade de atendimento Capacidade Transportadoras Veículos …" at bounding box center [479, 217] width 959 height 434
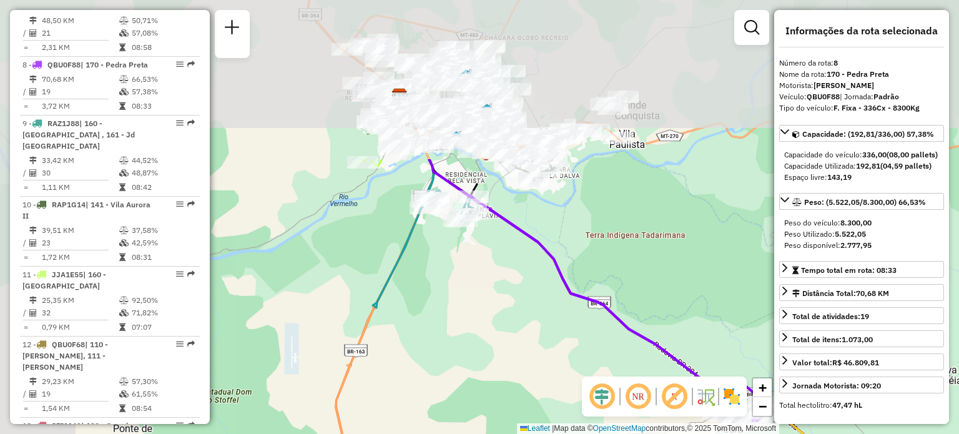
drag, startPoint x: 468, startPoint y: 157, endPoint x: 585, endPoint y: 302, distance: 186.0
click at [587, 305] on icon at bounding box center [622, 308] width 305 height 226
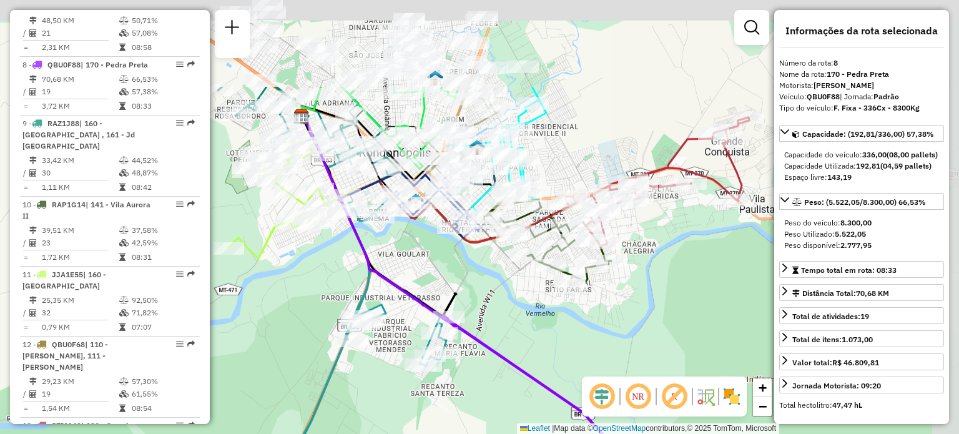
drag, startPoint x: 585, startPoint y: 167, endPoint x: 552, endPoint y: 298, distance: 135.2
click at [552, 298] on div "Janela de atendimento Grade de atendimento Capacidade Transportadoras Veículos …" at bounding box center [479, 217] width 959 height 434
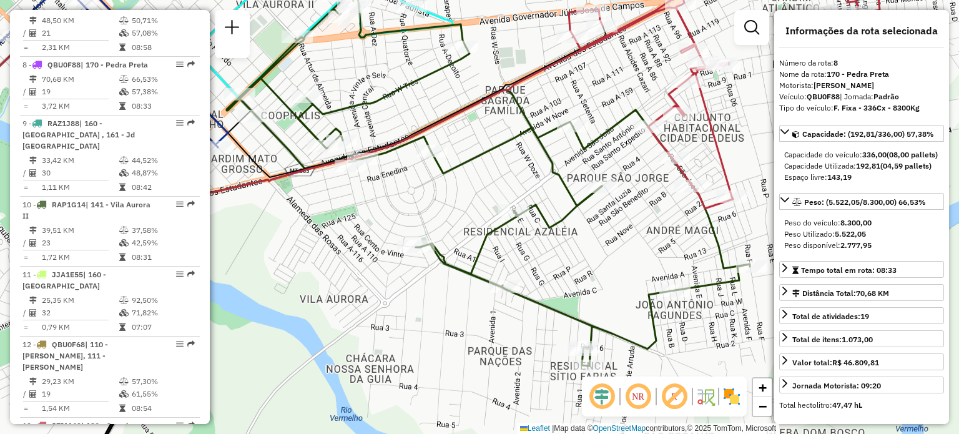
drag, startPoint x: 602, startPoint y: 212, endPoint x: 605, endPoint y: 239, distance: 27.6
click at [605, 240] on div "Janela de atendimento Grade de atendimento Capacidade Transportadoras Veículos …" at bounding box center [479, 217] width 959 height 434
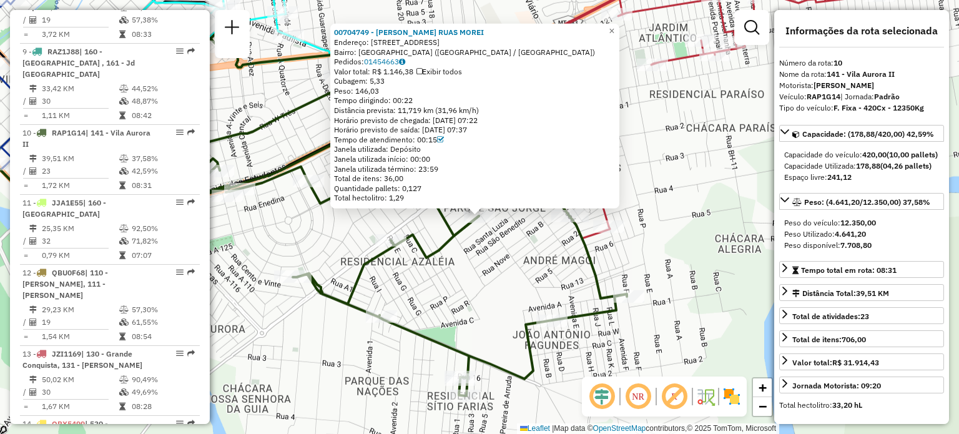
scroll to position [1088, 0]
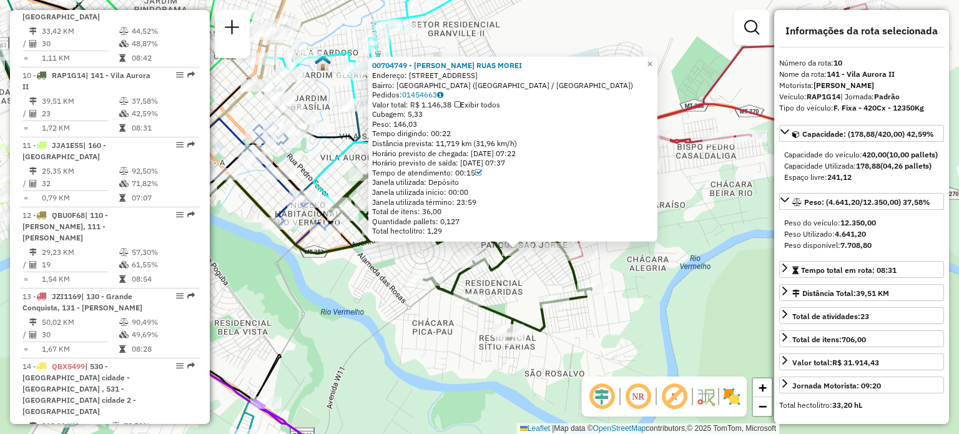
drag, startPoint x: 491, startPoint y: 297, endPoint x: 529, endPoint y: 297, distance: 38.7
click at [529, 297] on div "00704749 - DUMARINHO RUAS MOREI Endereço: R Sao Sebastiao 1131 Bairro: PARQUE S…" at bounding box center [479, 217] width 959 height 434
click at [652, 59] on span "×" at bounding box center [650, 64] width 6 height 11
